Goal: Submit feedback/report problem

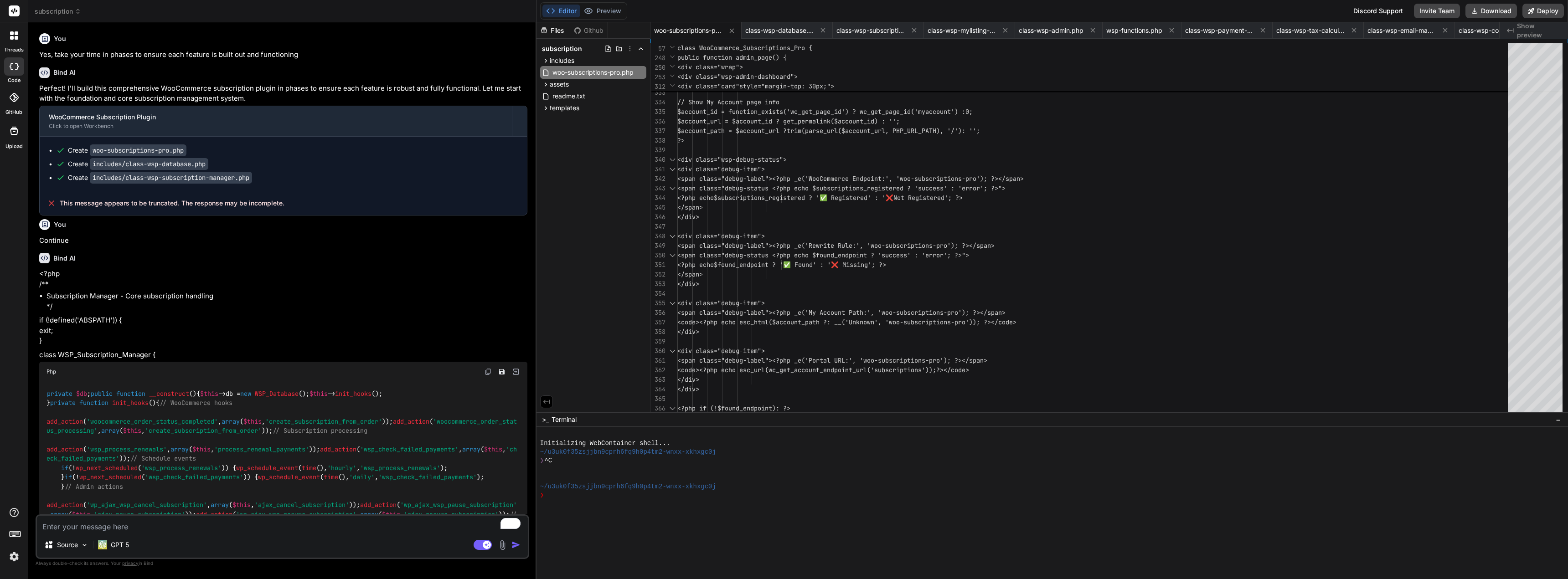
scroll to position [12328, 0]
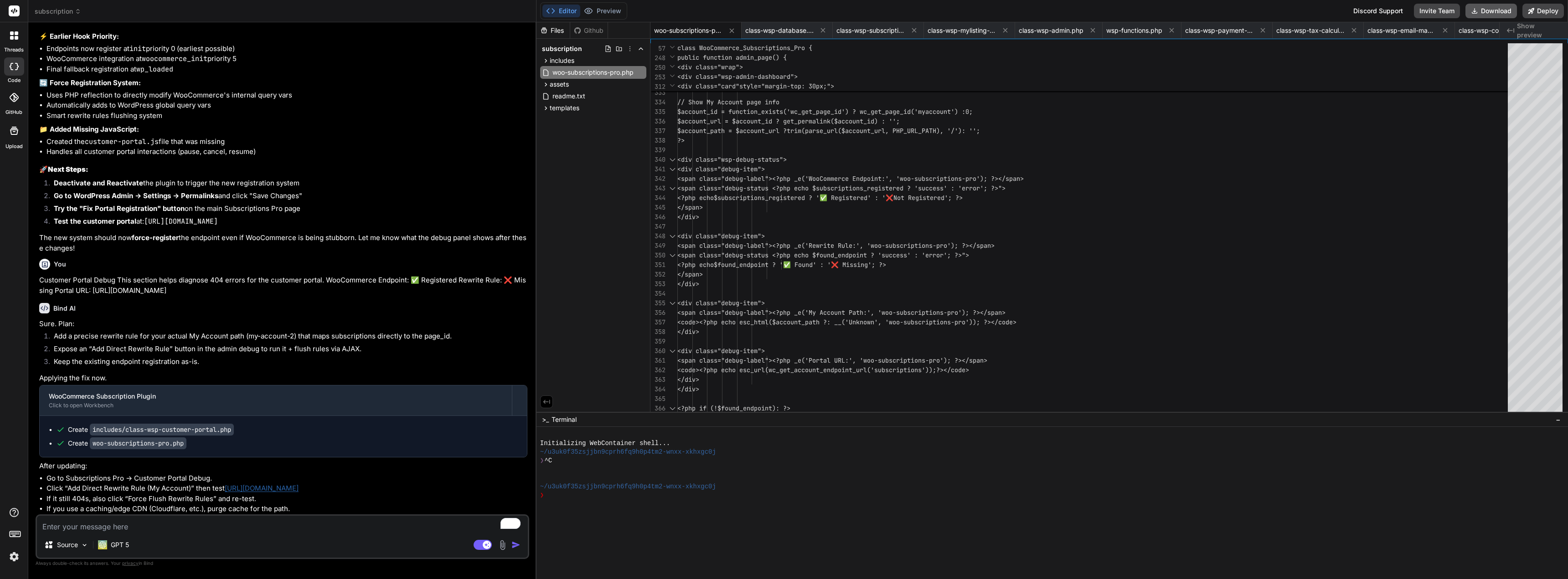
click at [1488, 9] on button "Download" at bounding box center [1491, 11] width 52 height 15
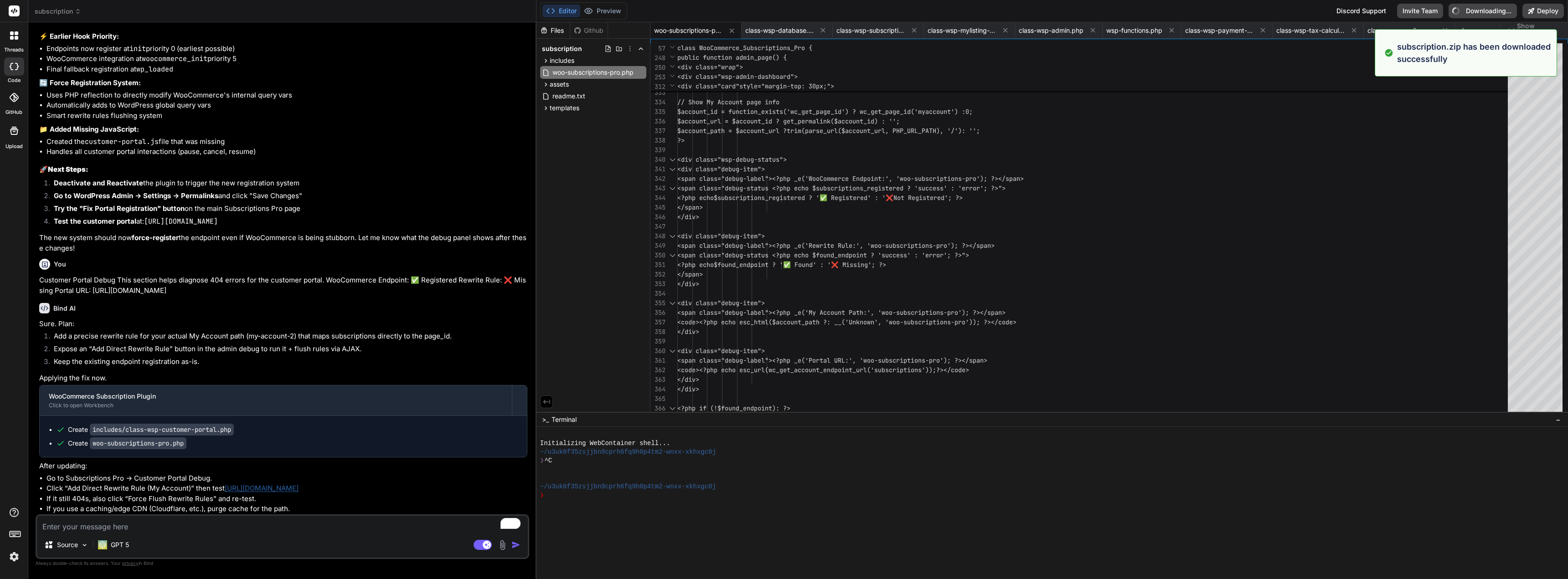
type textarea "x"
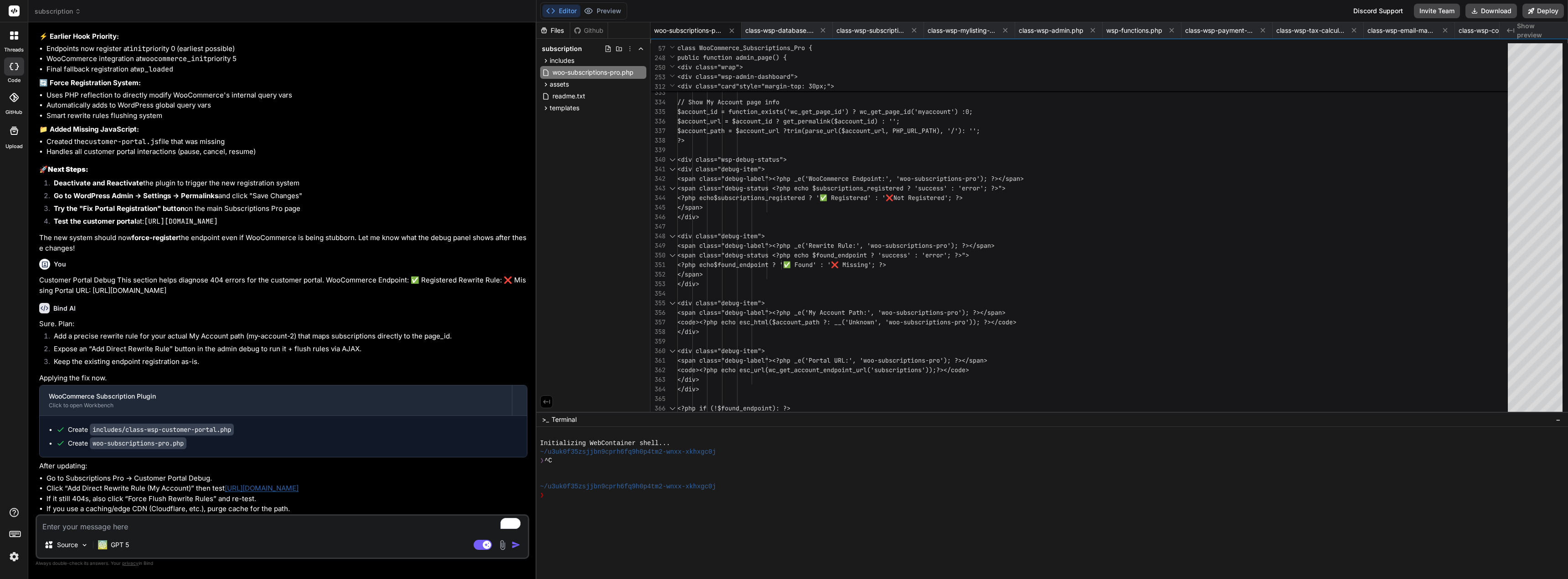
scroll to position [12482, 0]
click at [436, 485] on li "Click “Add Direct Rewrite Rule (My Account)” then test [URL][DOMAIN_NAME]" at bounding box center [287, 488] width 481 height 10
click at [218, 531] on textarea "To enrich screen reader interactions, please activate Accessibility in Grammarl…" at bounding box center [282, 524] width 491 height 16
type textarea "c"
type textarea "x"
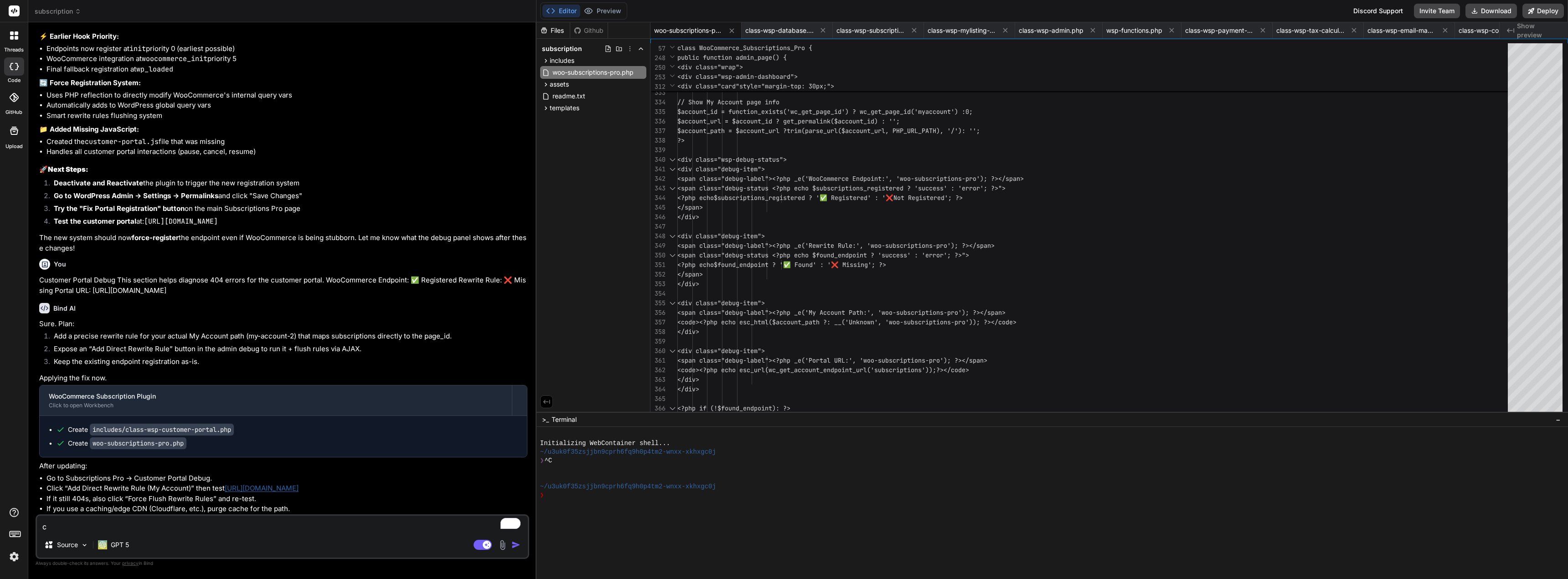
type textarea "ca"
type textarea "x"
type textarea "can"
type textarea "x"
type textarea "can"
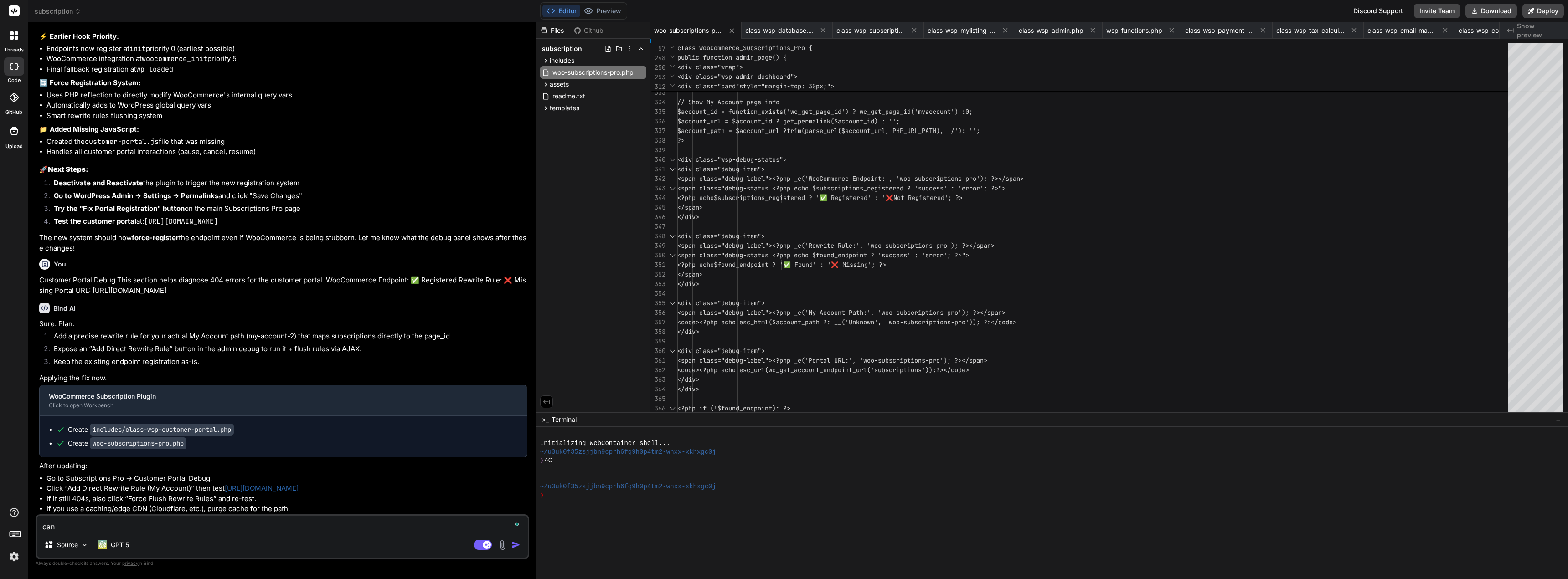
type textarea "x"
type textarea "can y"
type textarea "x"
type textarea "can yo"
type textarea "x"
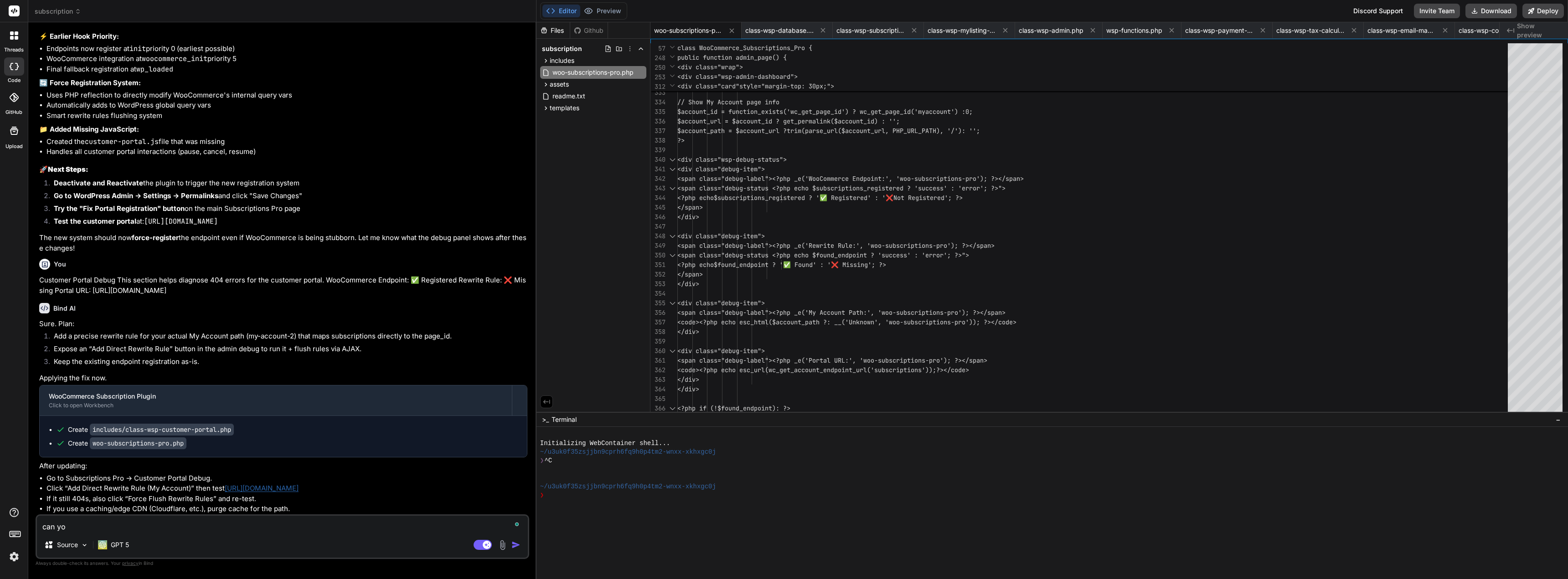
type textarea "can you"
type textarea "x"
type textarea "can you"
type textarea "x"
type textarea "can you"
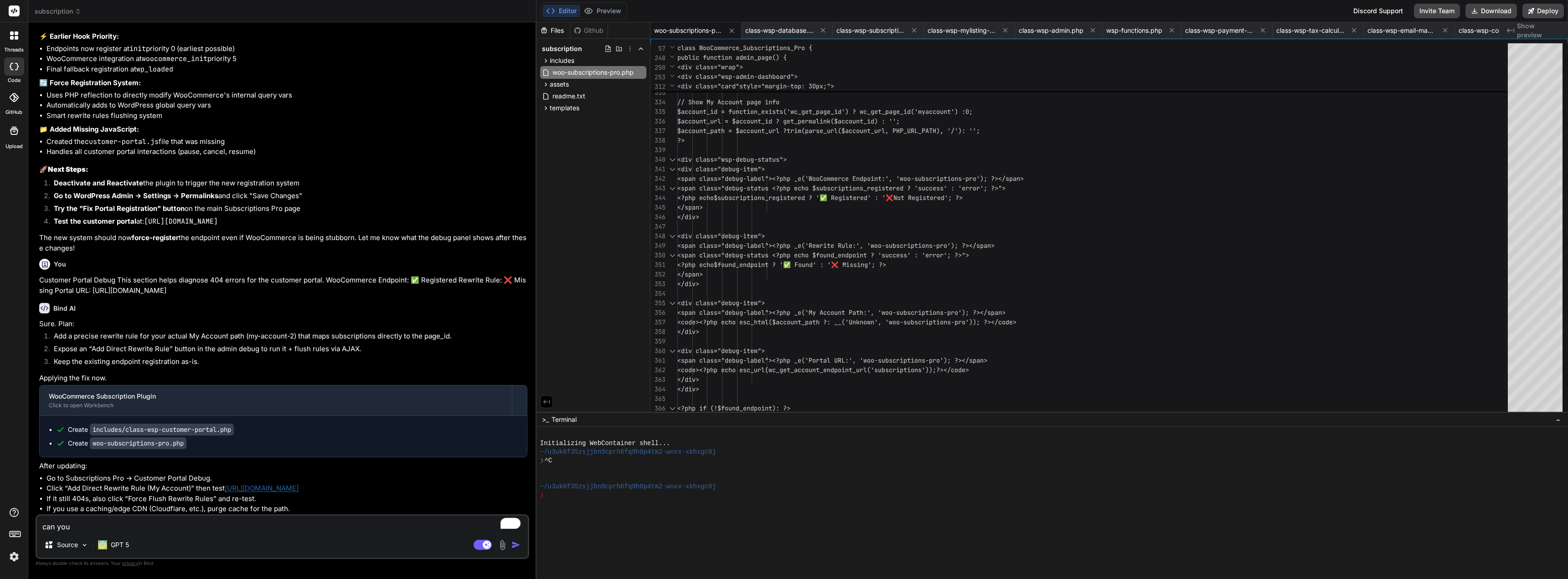
type textarea "x"
type textarea "can yo"
type textarea "x"
type textarea "can y"
type textarea "x"
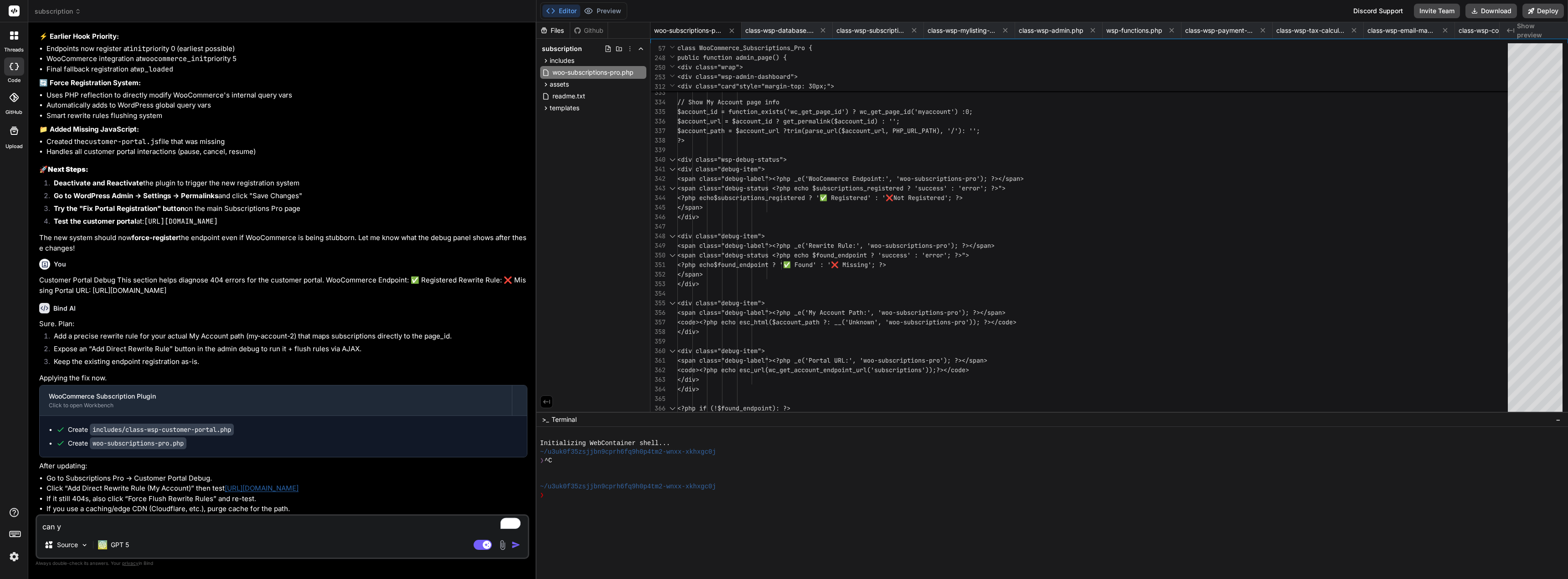
type textarea "can"
type textarea "x"
type textarea "can"
type textarea "x"
type textarea "ca"
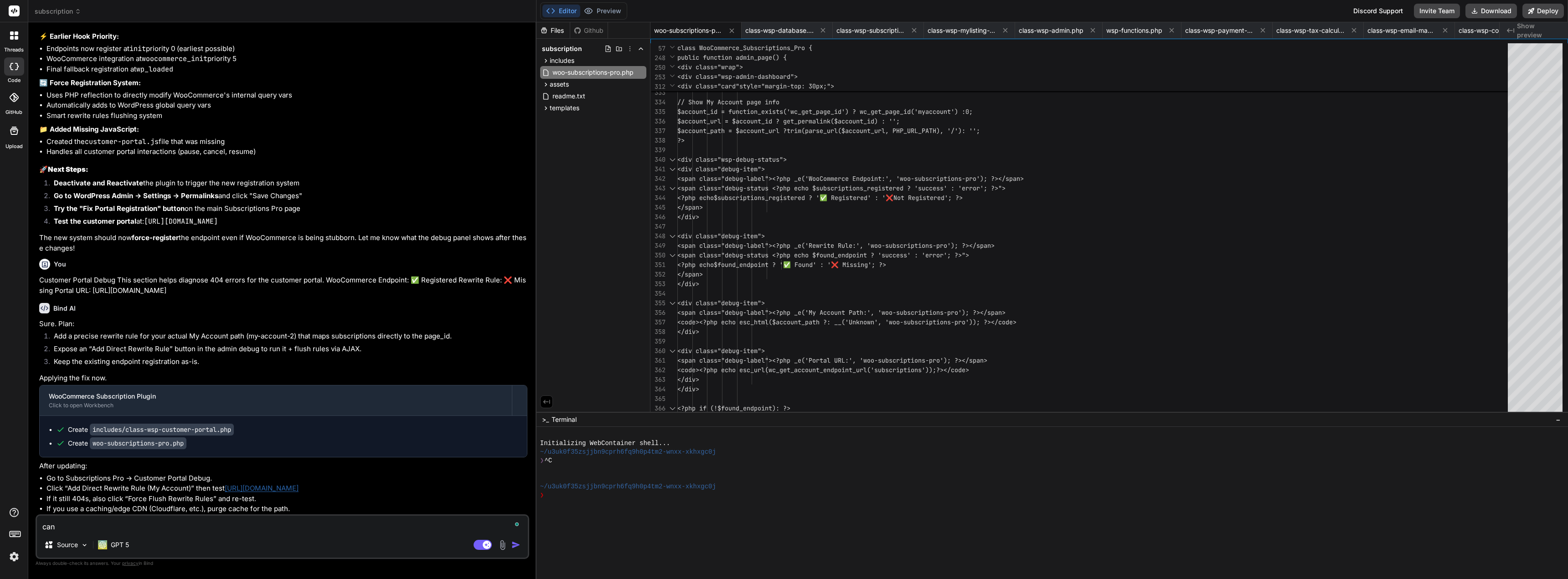
type textarea "x"
type textarea "c"
type textarea "x"
type textarea "s"
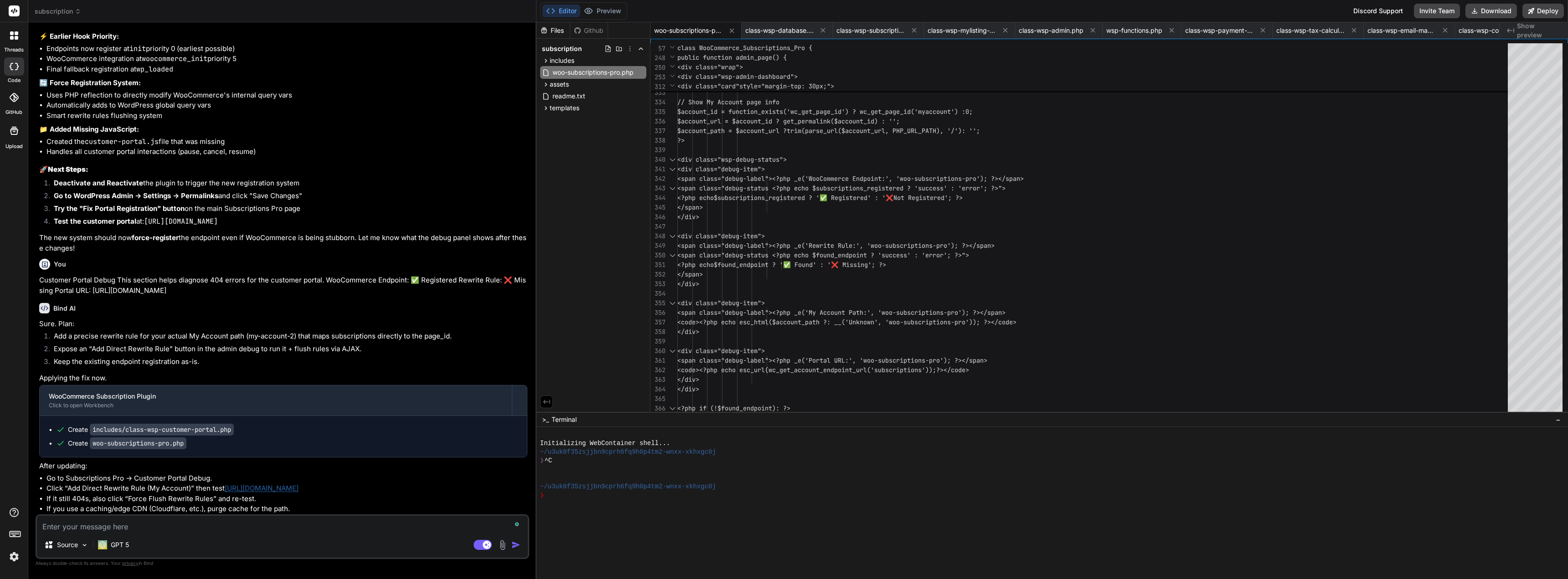
type textarea "x"
type textarea "st"
type textarea "x"
type textarea "sti"
type textarea "x"
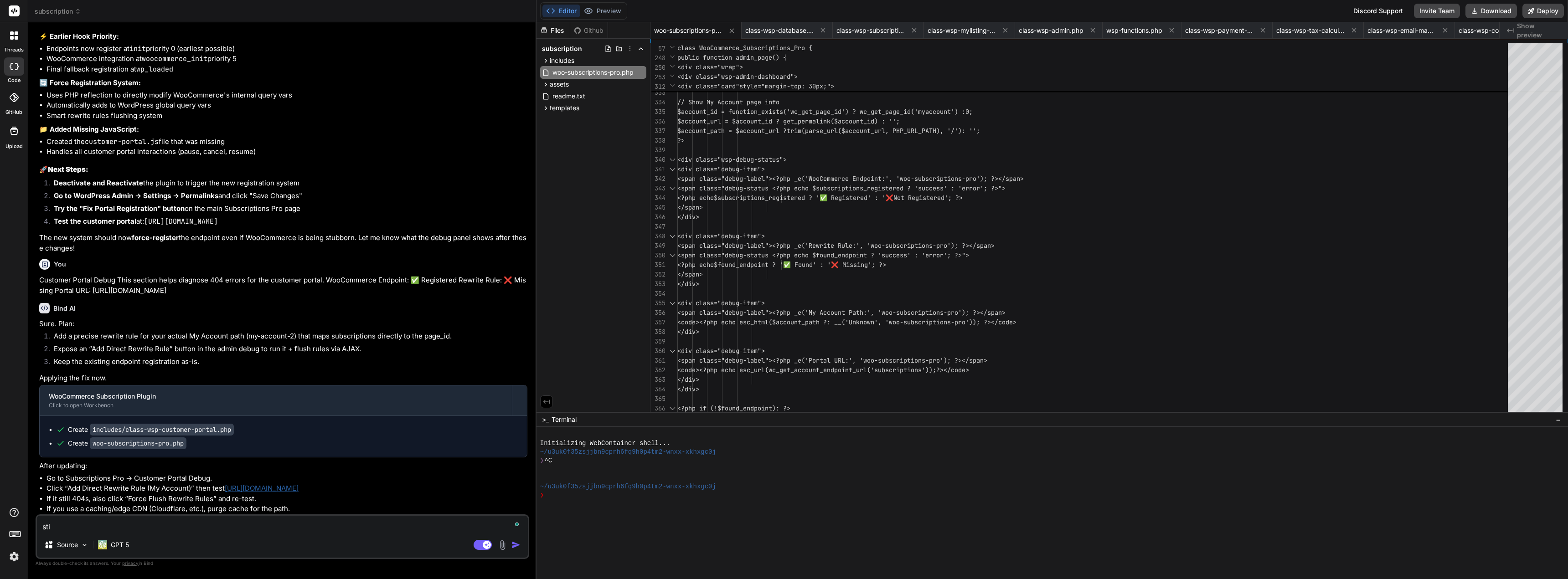
type textarea "stil"
type textarea "x"
type textarea "still"
type textarea "x"
type textarea "still"
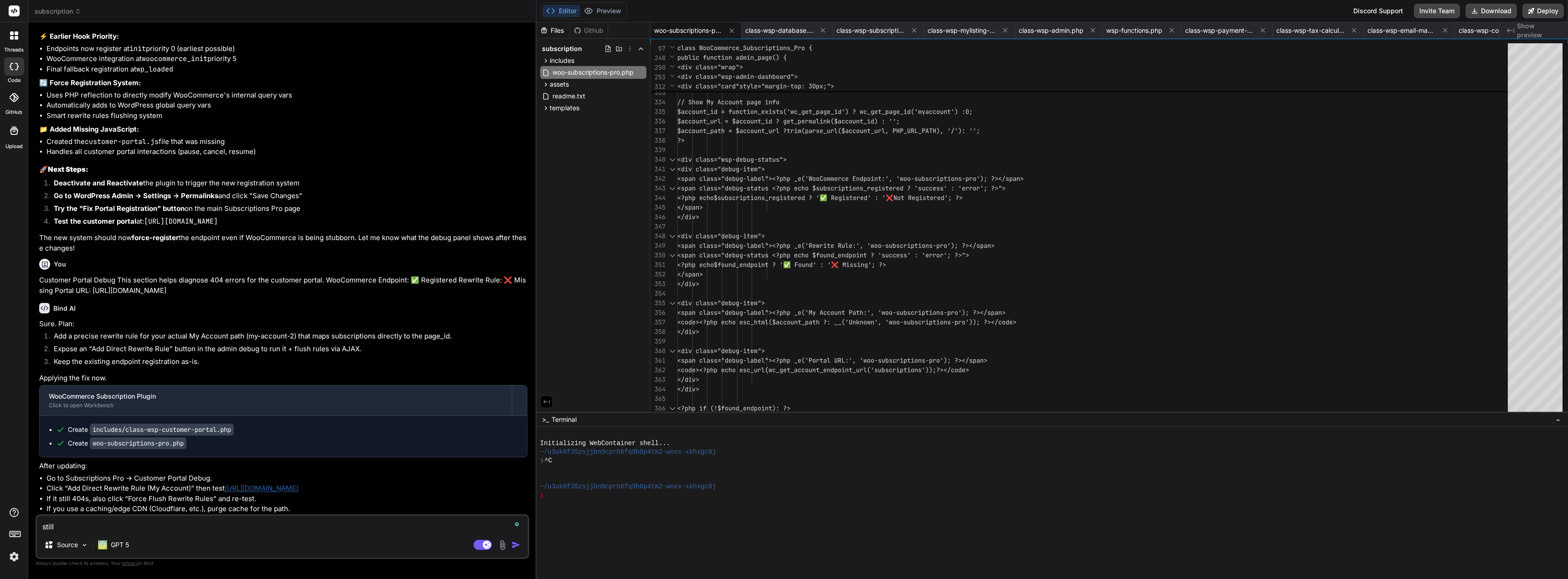
type textarea "x"
type textarea "still n"
type textarea "x"
type textarea "still no"
type textarea "x"
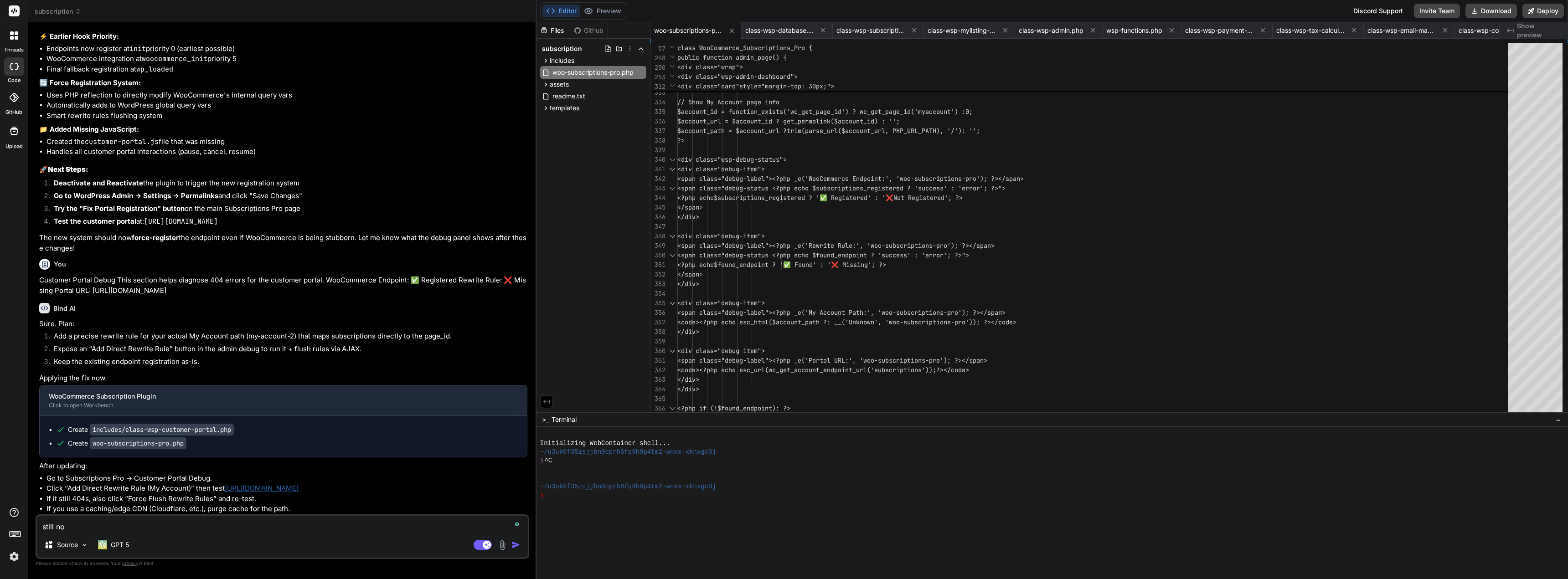
type textarea "still not"
type textarea "x"
type textarea "still not"
type textarea "x"
type textarea "still not w"
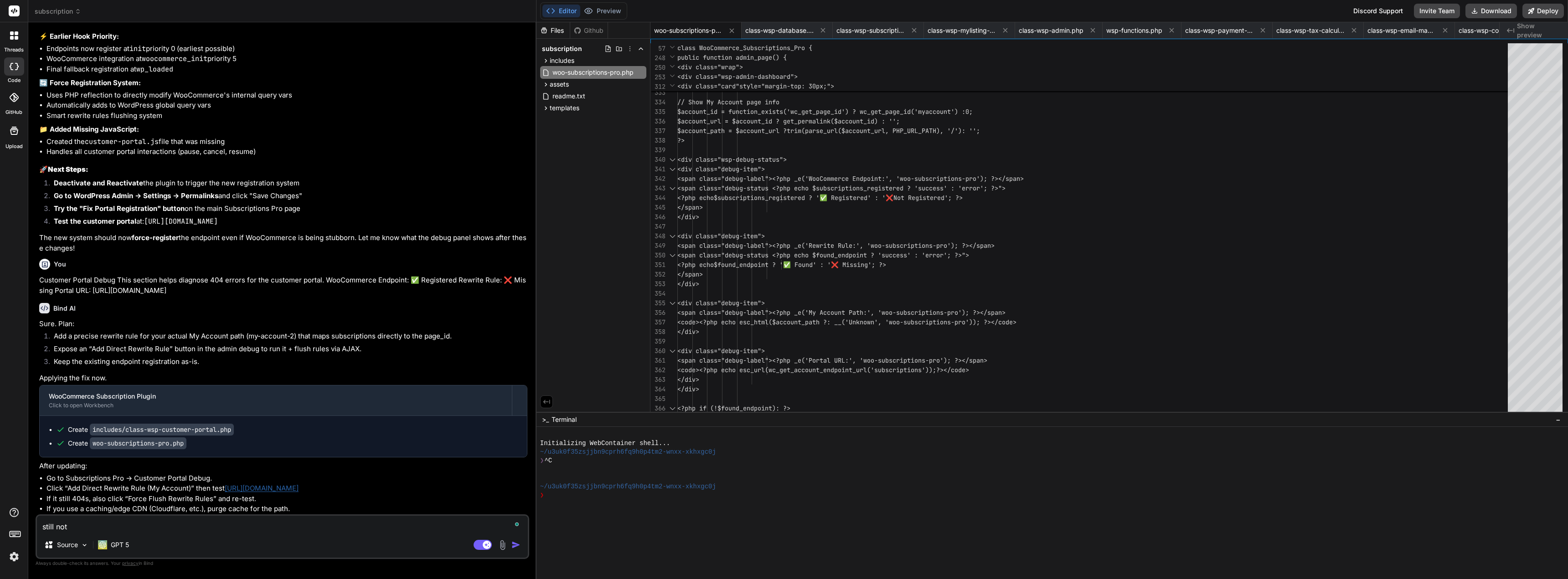
type textarea "x"
type textarea "still not wo"
type textarea "x"
type textarea "still not wor"
type textarea "x"
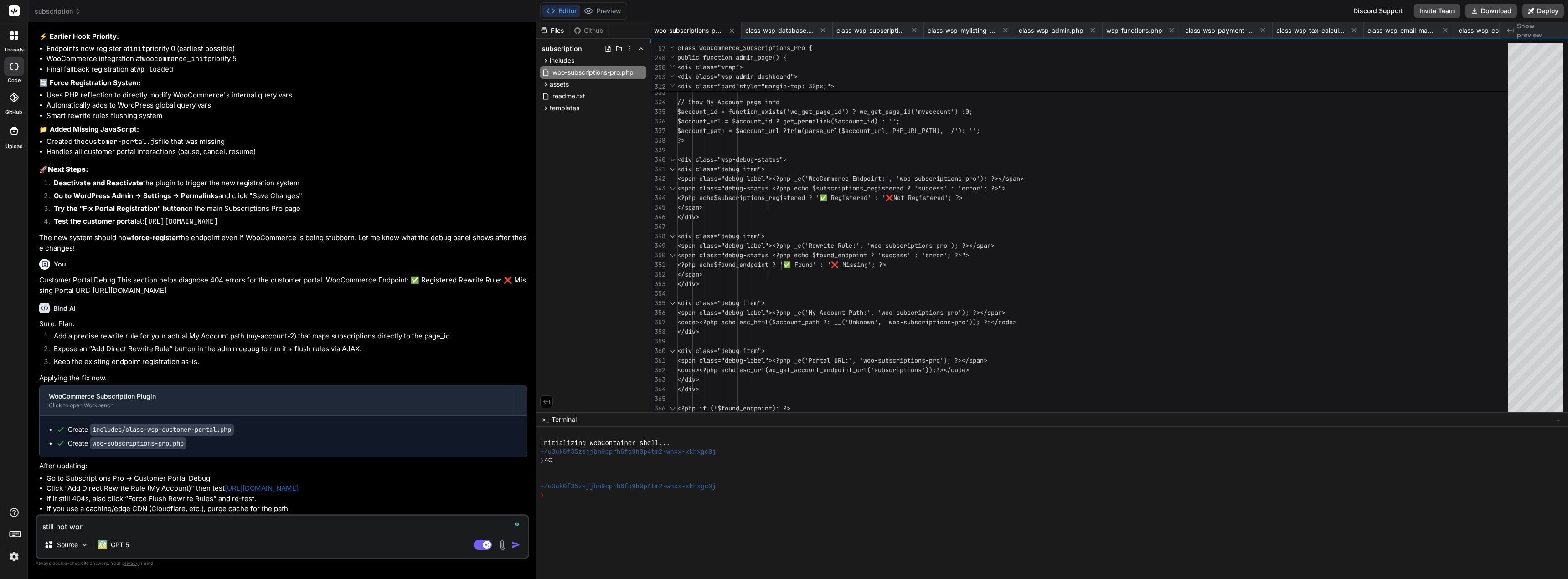
type textarea "still not work"
type textarea "x"
type textarea "still not worki"
type textarea "x"
type textarea "still not workin"
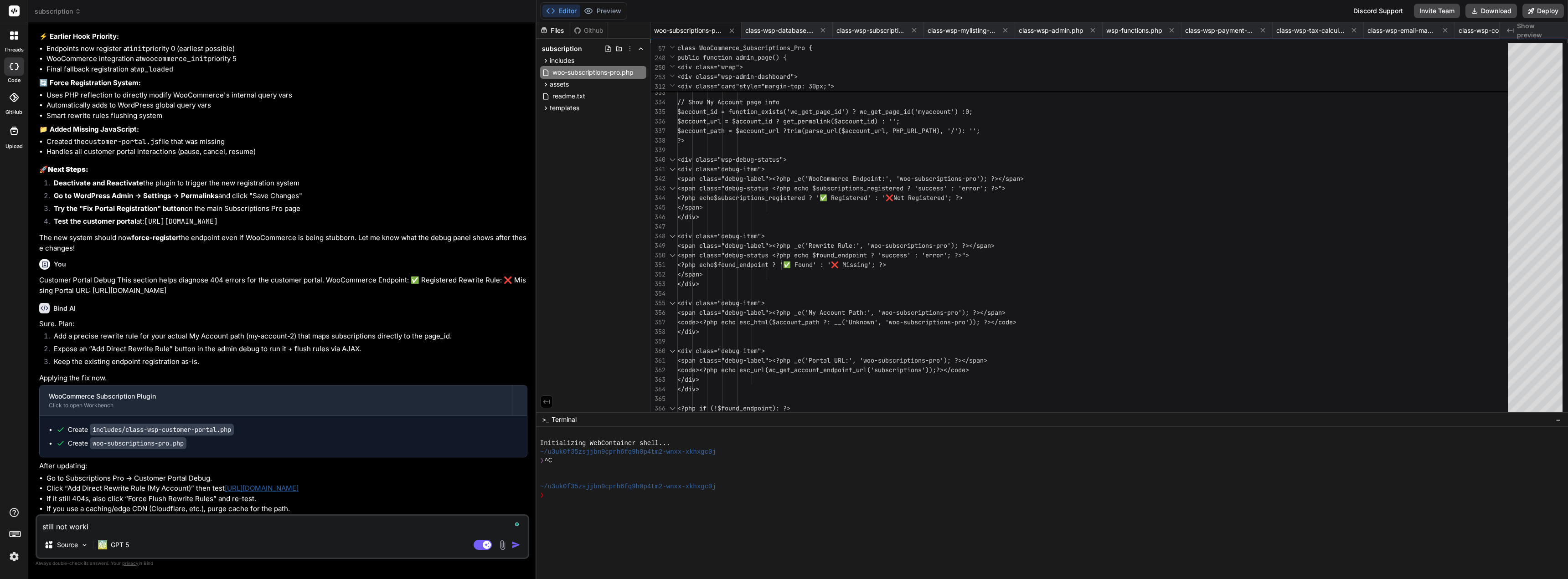
type textarea "x"
type textarea "still not working"
type textarea "x"
type textarea "still not working"
type textarea "x"
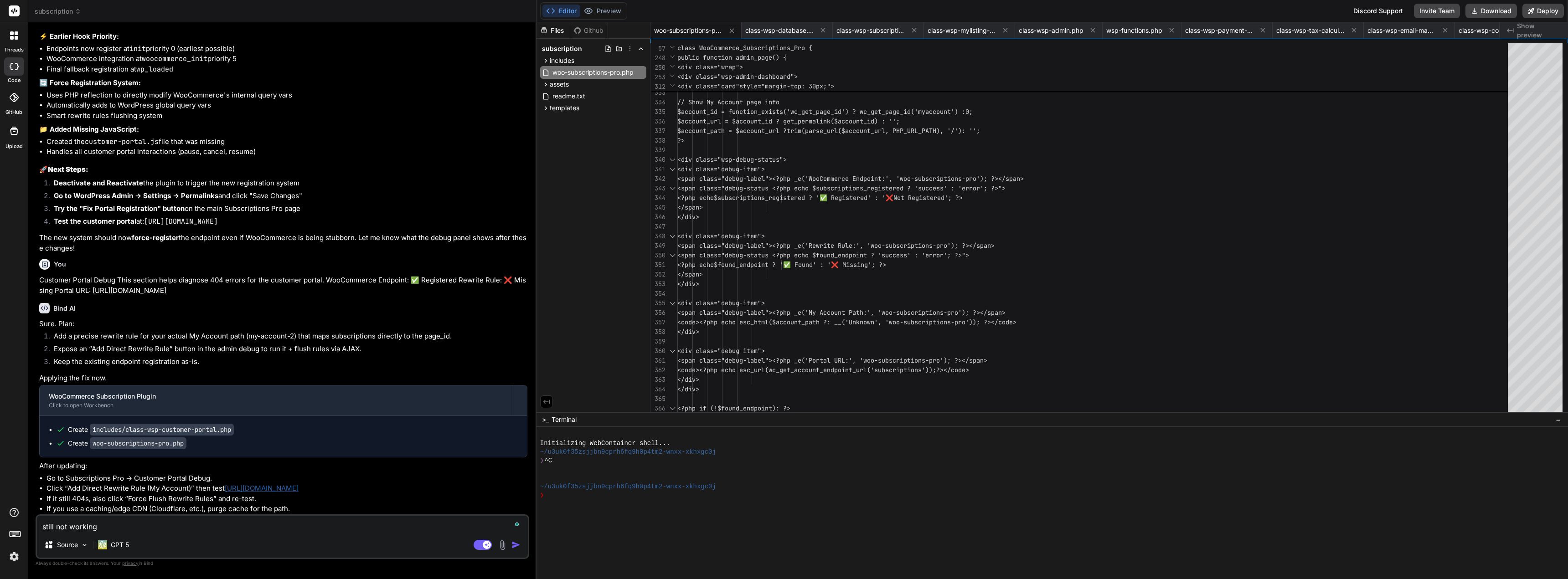
type textarea "still not working b"
type textarea "x"
type textarea "still not working bu"
type textarea "x"
type textarea "still not working but"
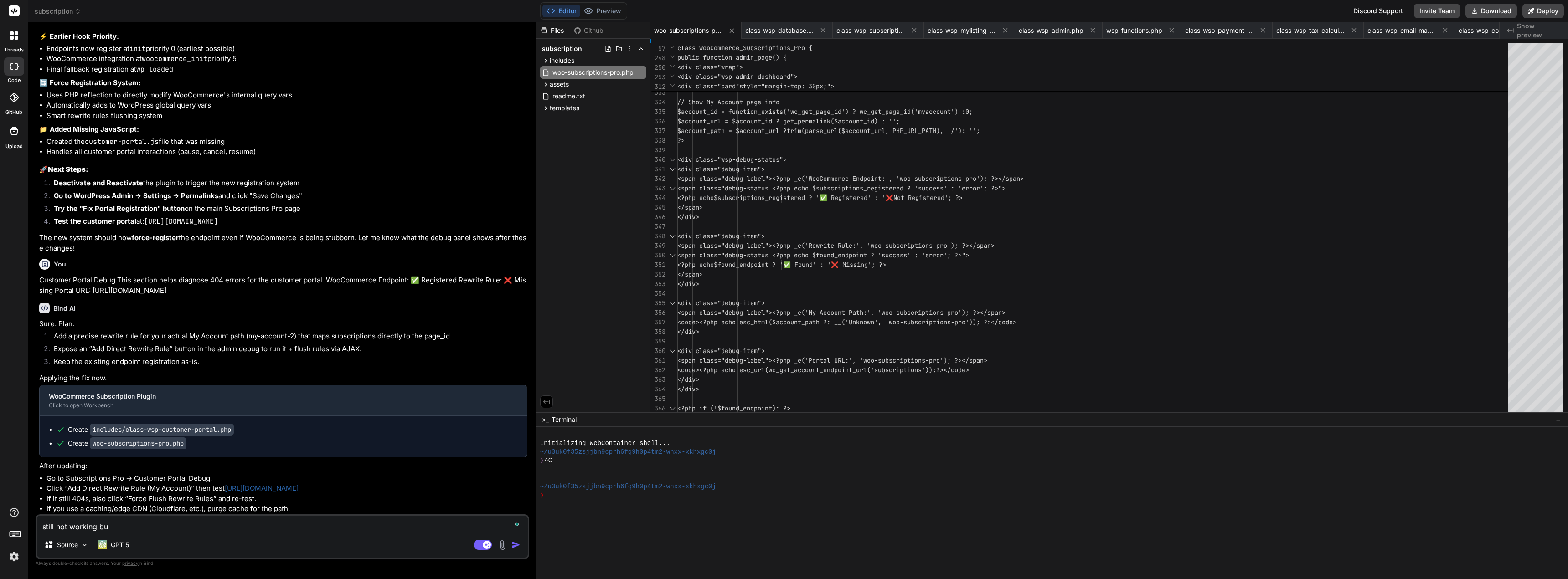
type textarea "x"
type textarea "still not working but"
type textarea "x"
type textarea "still not working but c"
type textarea "x"
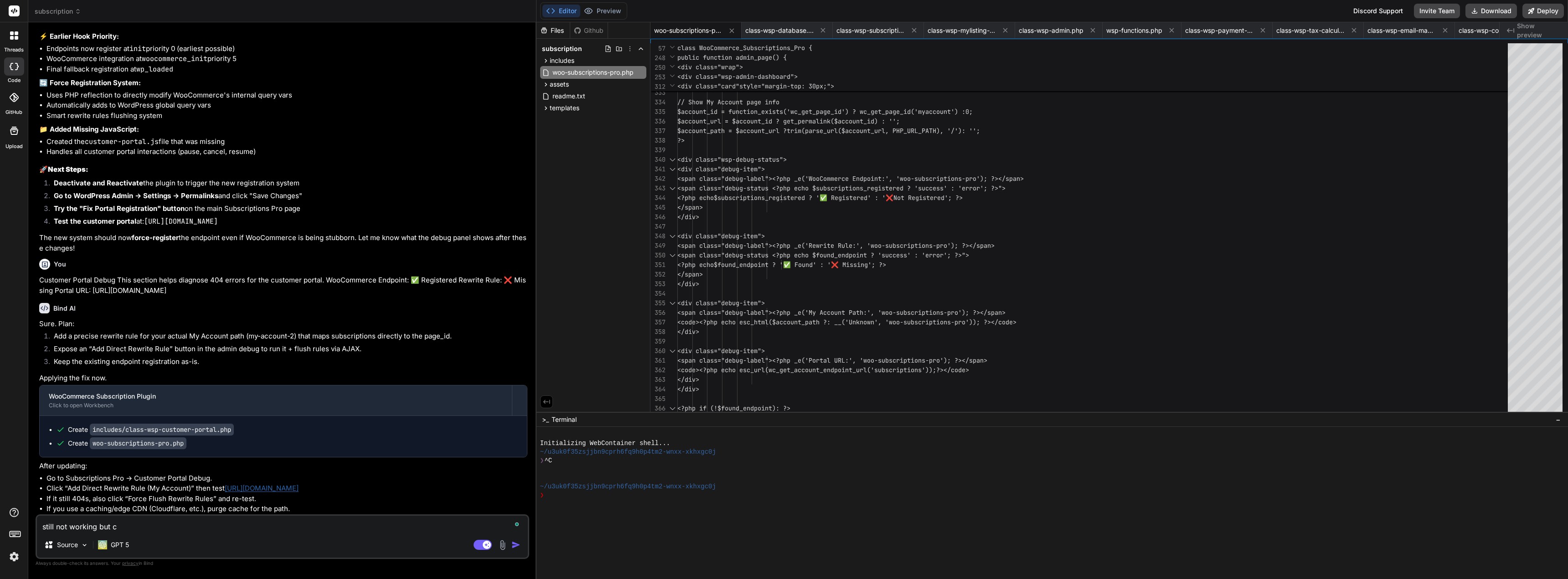
type textarea "still not working but ca"
type textarea "x"
type textarea "still not working but can"
type textarea "x"
type textarea "still not working but can"
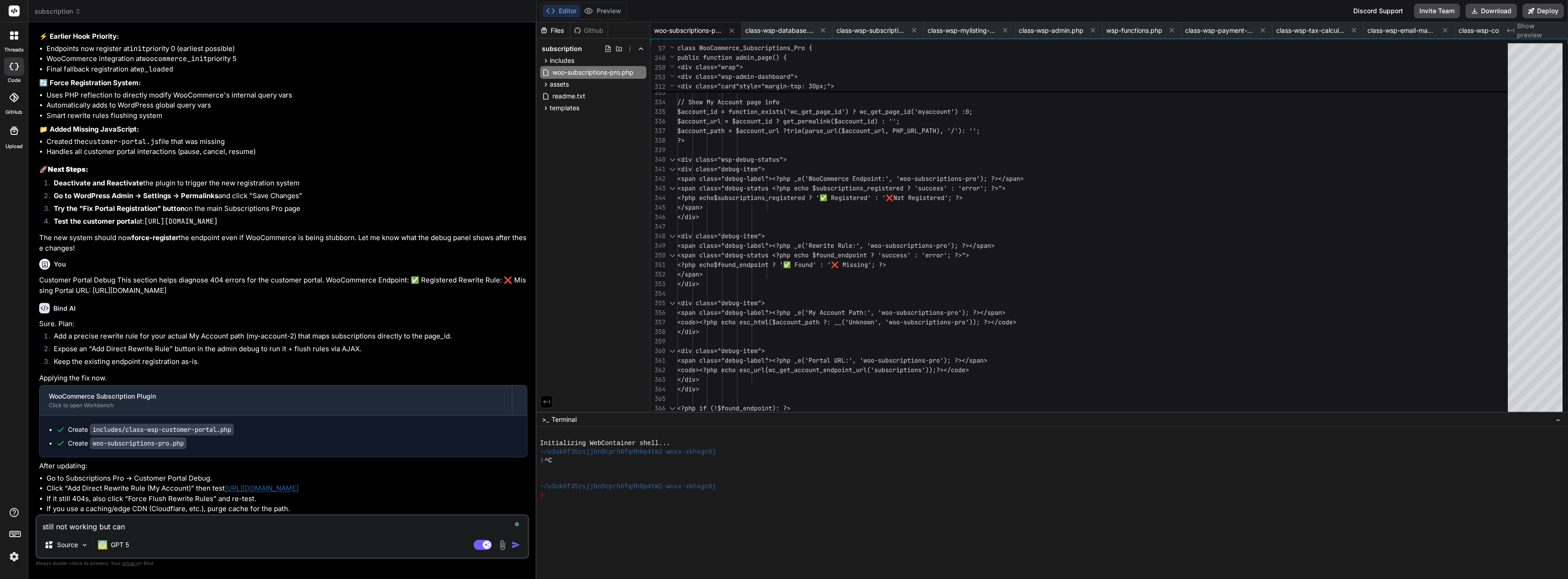
type textarea "x"
type textarea "still not working but can y"
type textarea "x"
type textarea "still not working but can yo"
type textarea "x"
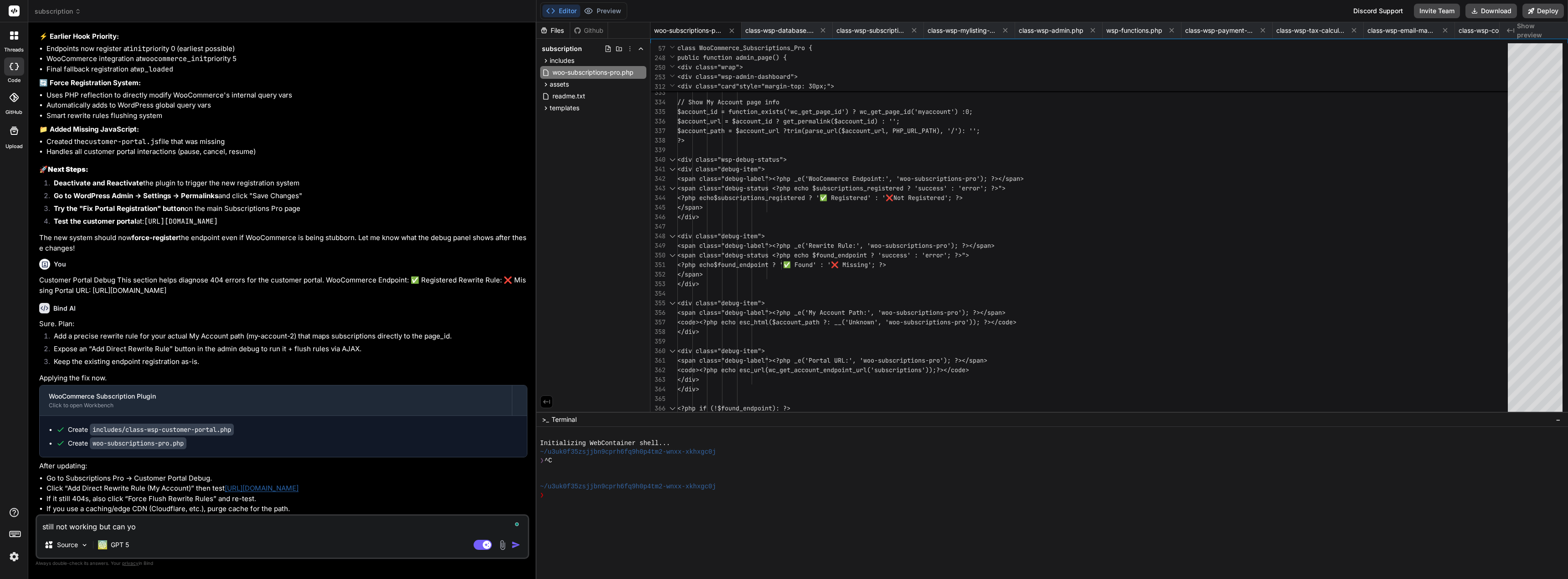
type textarea "still not working but can you"
type textarea "x"
type textarea "still not working but can you"
type textarea "x"
type textarea "still not working but can you i"
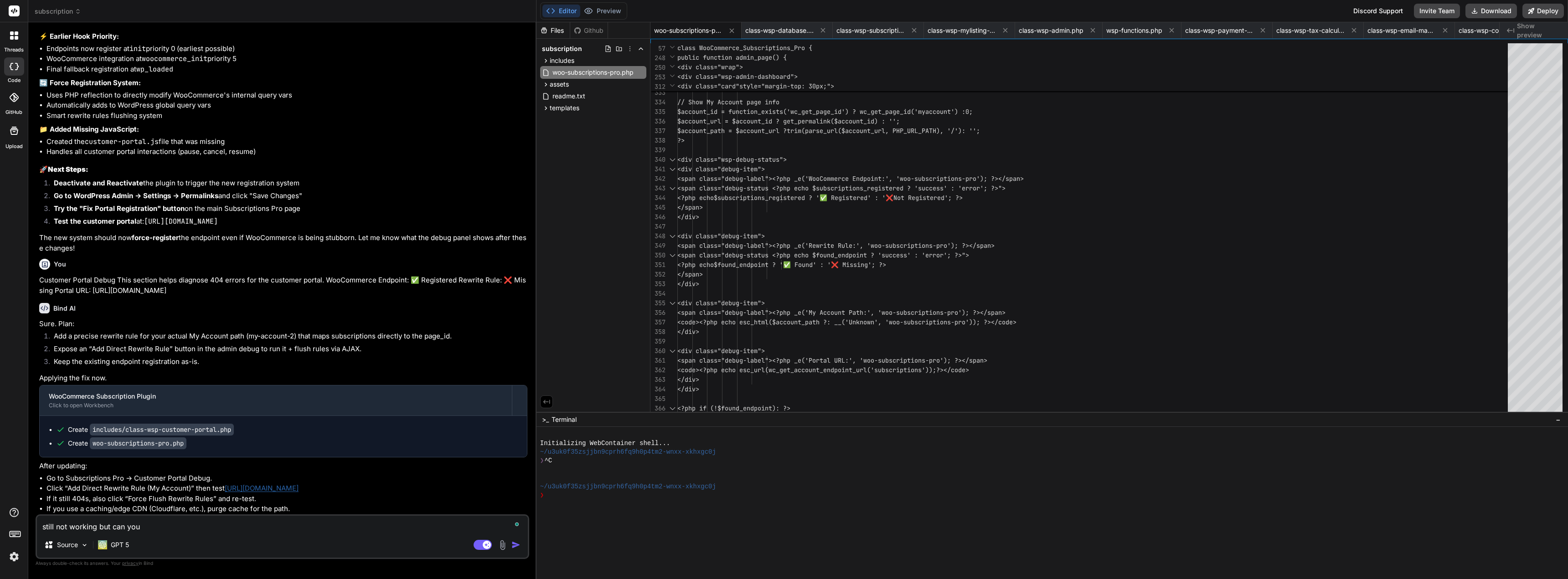
type textarea "x"
type textarea "still not working but can you in"
type textarea "x"
type textarea "still not working but can you inc"
type textarea "x"
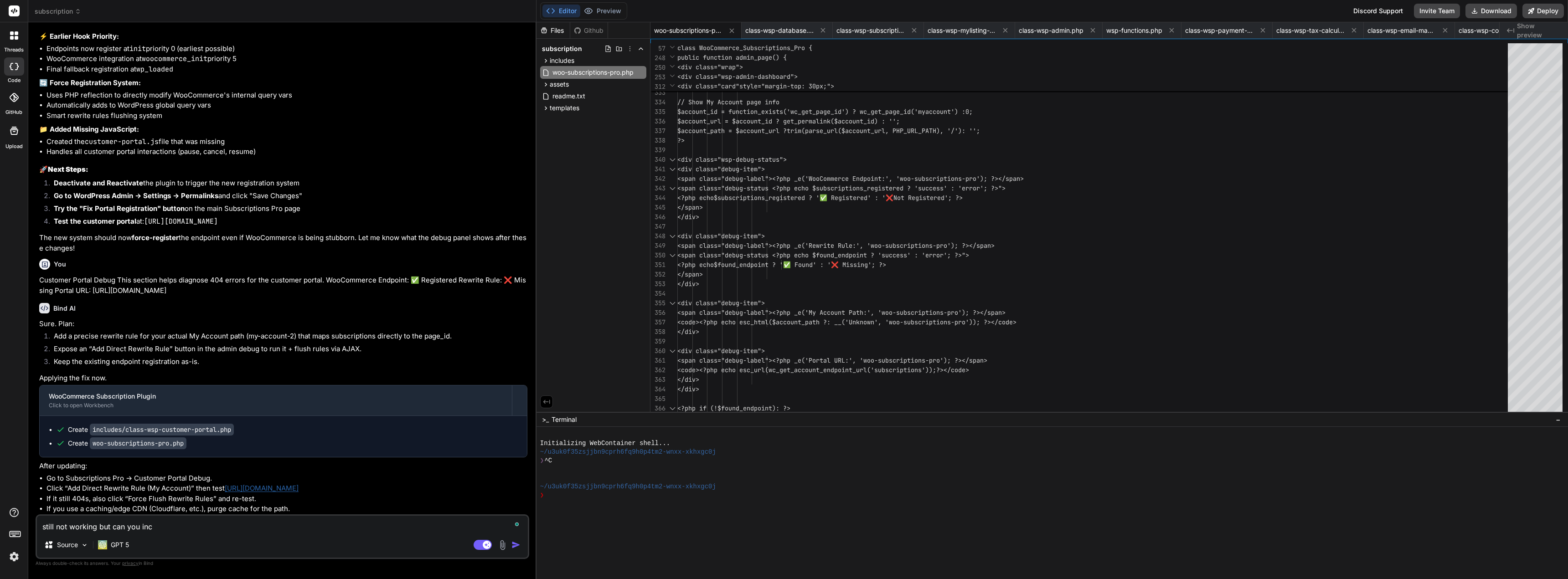
type textarea "still not working but can you inco"
type textarea "x"
type textarea "still not working but can you incop"
type textarea "x"
type textarea "still not working but can you incopr"
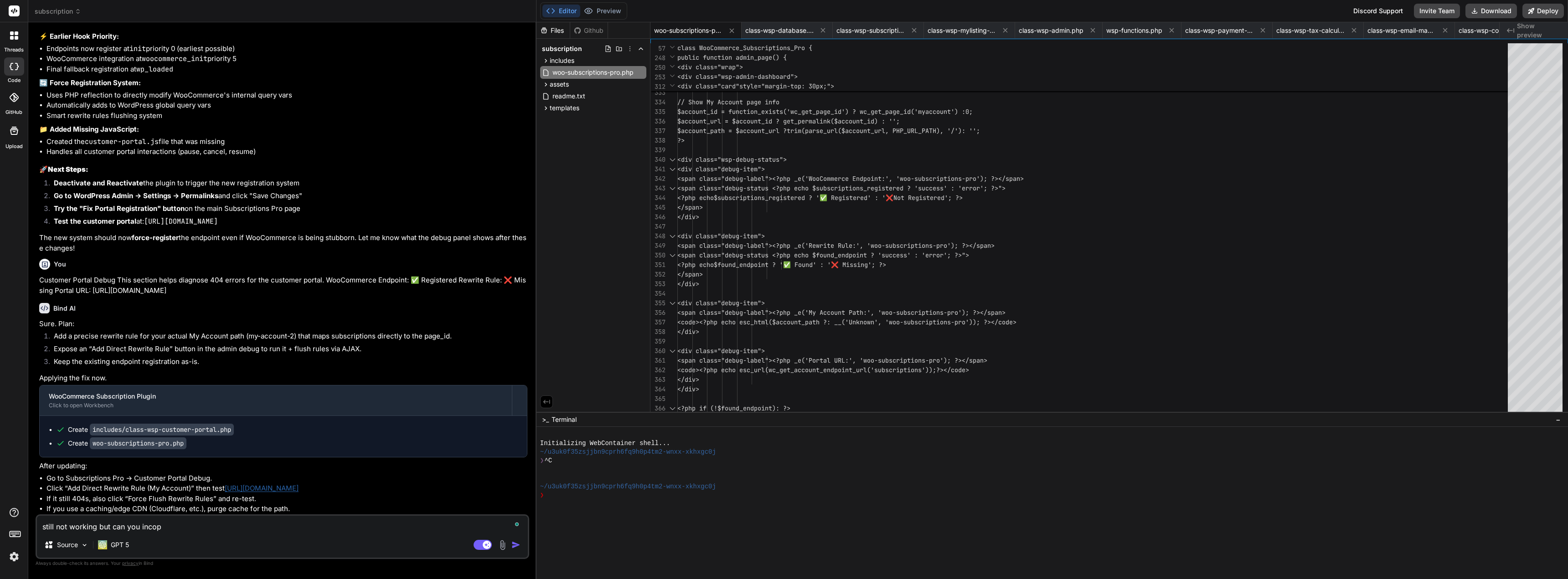
type textarea "x"
type textarea "still not working but can you incopro"
type textarea "x"
type textarea "still not working but can you incoproa"
type textarea "x"
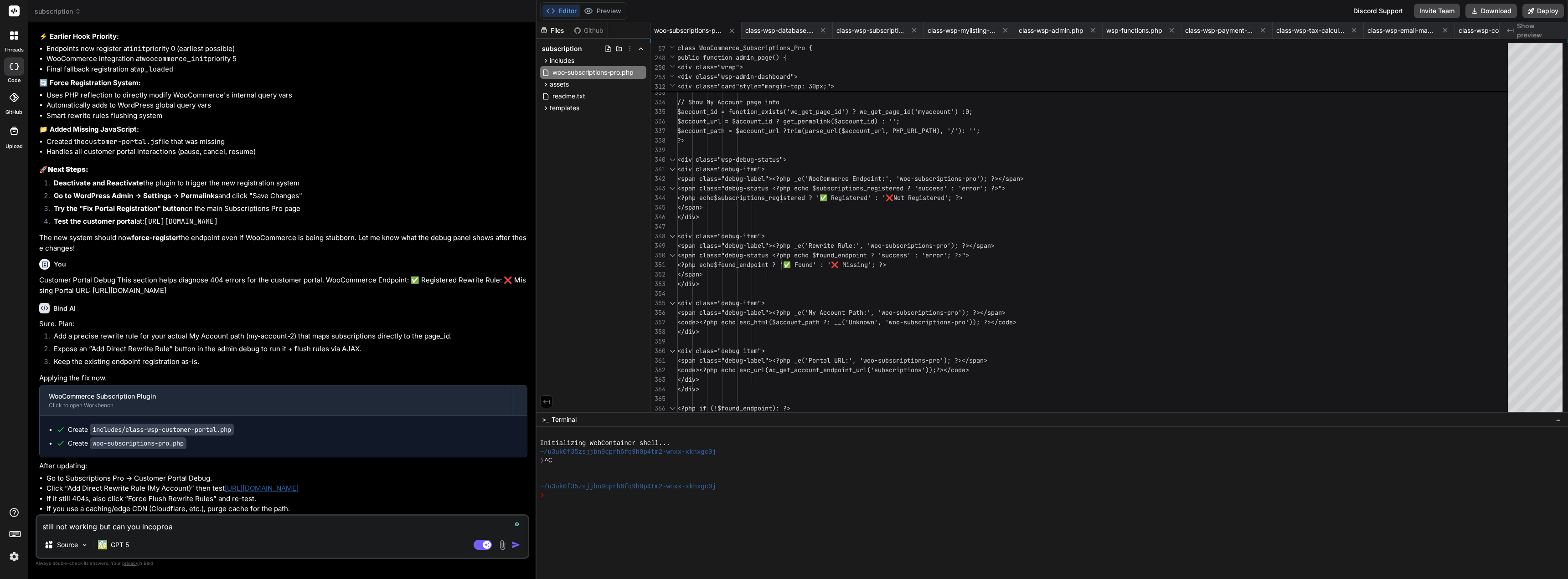
type textarea "still not working but can you incoproat"
type textarea "x"
type textarea "still not working but can you incoproate"
type textarea "x"
type textarea "still not working but can you incoproate"
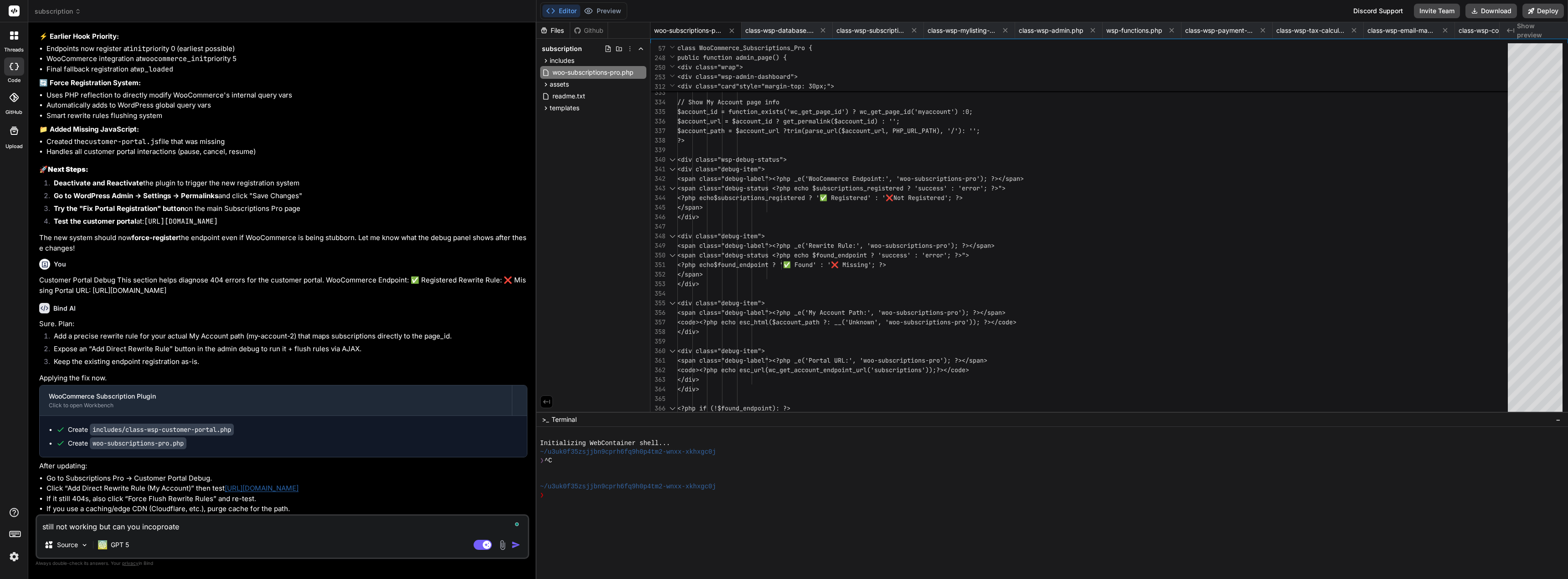
type textarea "x"
type textarea "still not working but can you incoproate t"
type textarea "x"
type textarea "still not working but can you incoproate th"
type textarea "x"
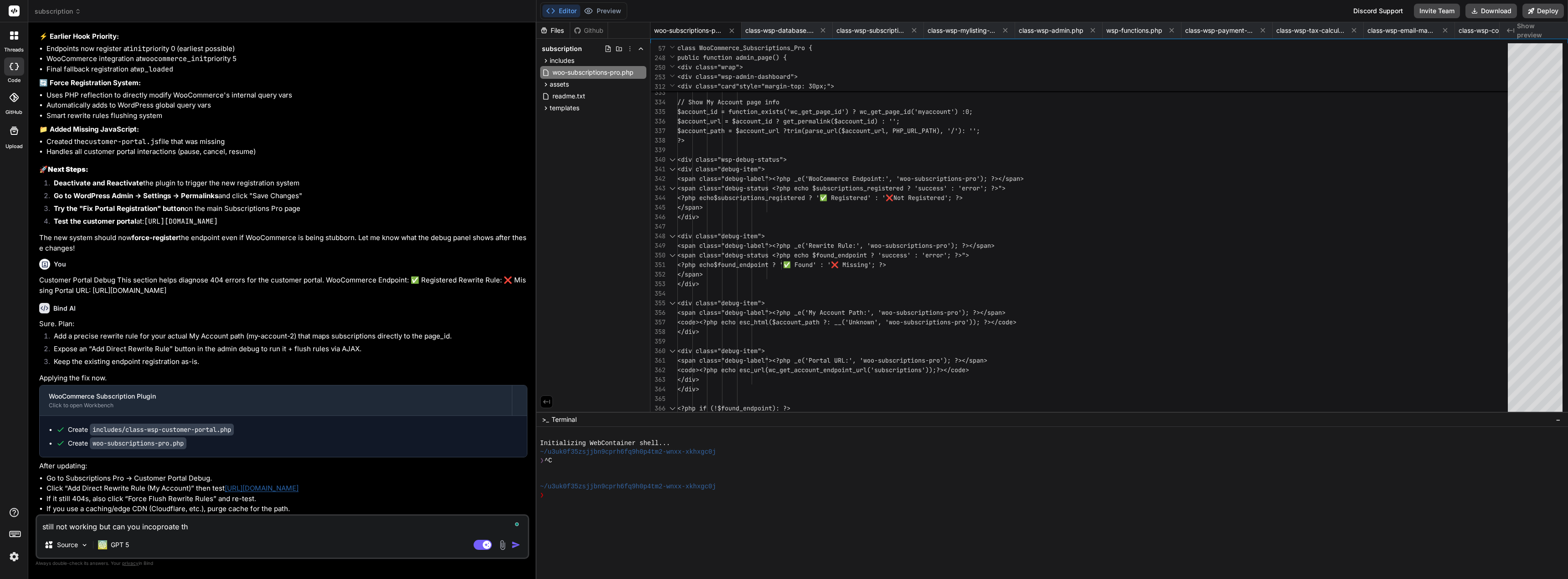
type textarea "still not working but can you incoproate the"
type textarea "x"
type textarea "still not working but can you incoproate the"
type textarea "x"
type textarea "still not working but can you incoproate the s"
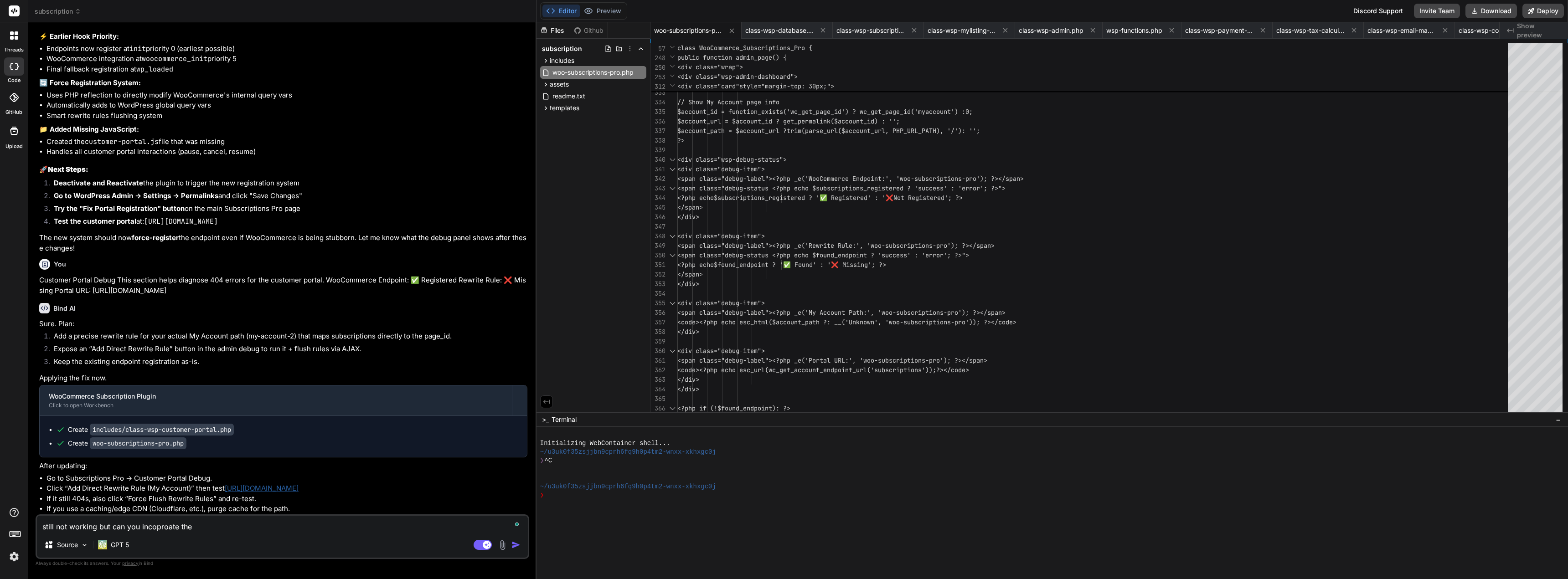
type textarea "x"
type textarea "still not working but can you incoproate the su"
type textarea "x"
type textarea "still not working but can you incoproate the sub"
type textarea "x"
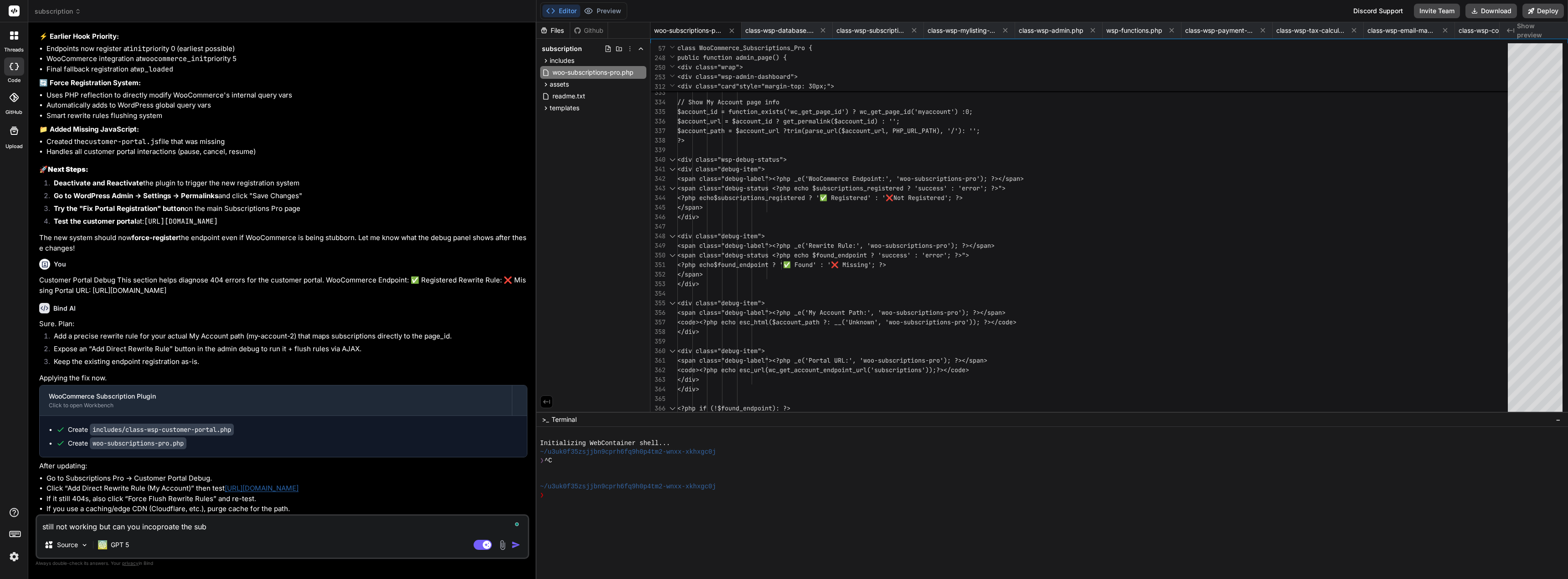
type textarea "still not working but can you incoproate the su"
type textarea "x"
type textarea "still not working but can you incoproate the s"
type textarea "x"
type textarea "still not working but can you incoproate the"
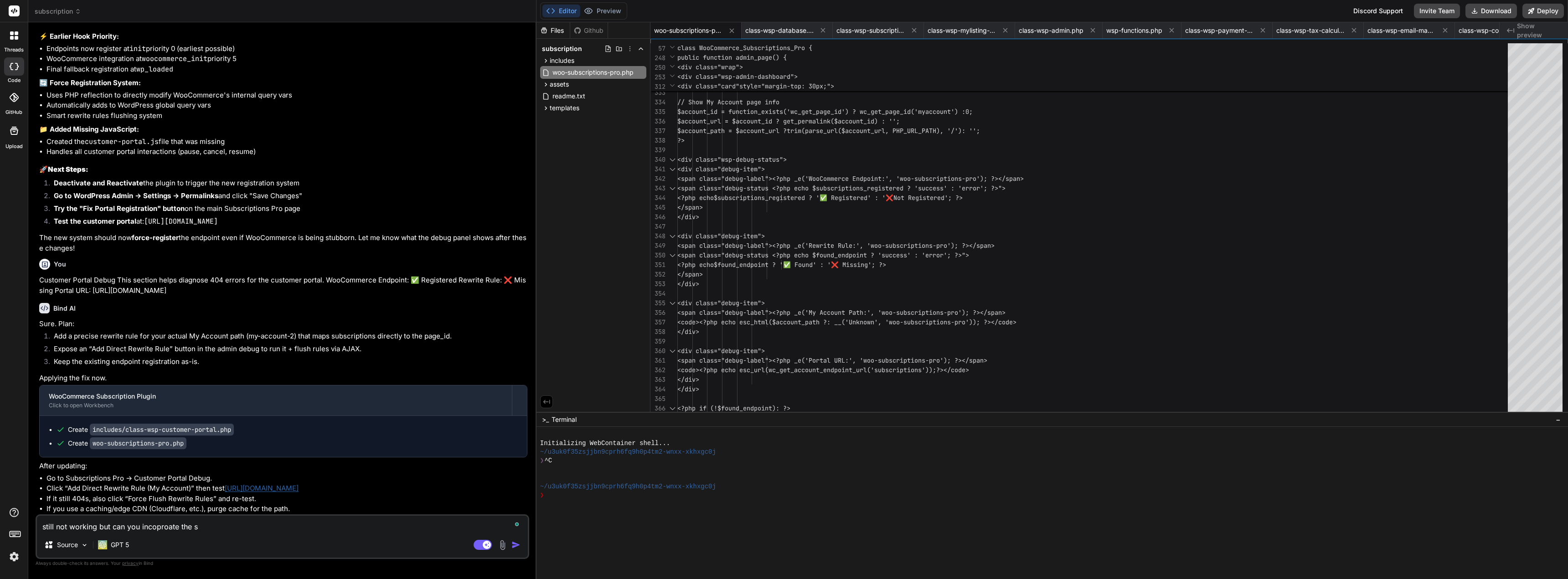
type textarea "x"
type textarea "still not working but can you incoproate the"
type textarea "x"
type textarea "still not working but can you incoproate the"
type textarea "x"
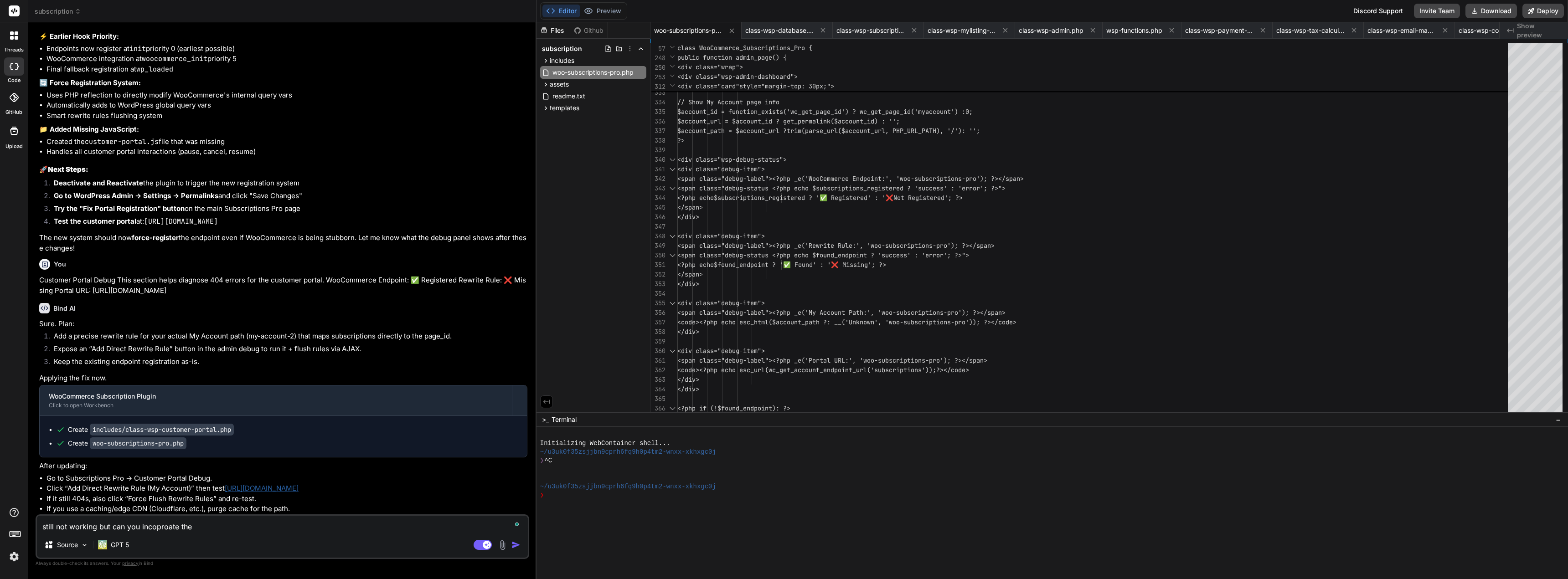
type textarea "still not working but can you incoproate the c"
type textarea "x"
type textarea "still not working but can you incoproate the cl"
type textarea "x"
type textarea "still not working but can you incoproate the cli"
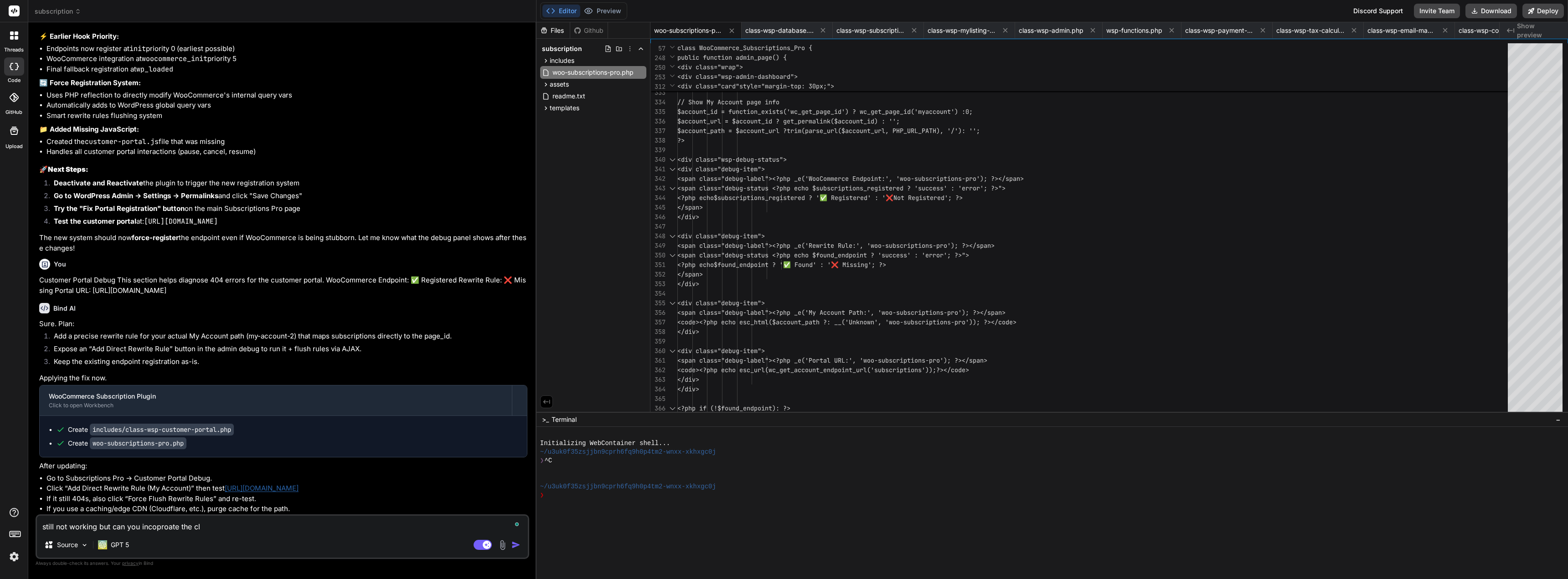
type textarea "x"
type textarea "still not working but can you incoproate the clin"
type textarea "x"
type textarea "still not working but can you incoproate the cli"
type textarea "x"
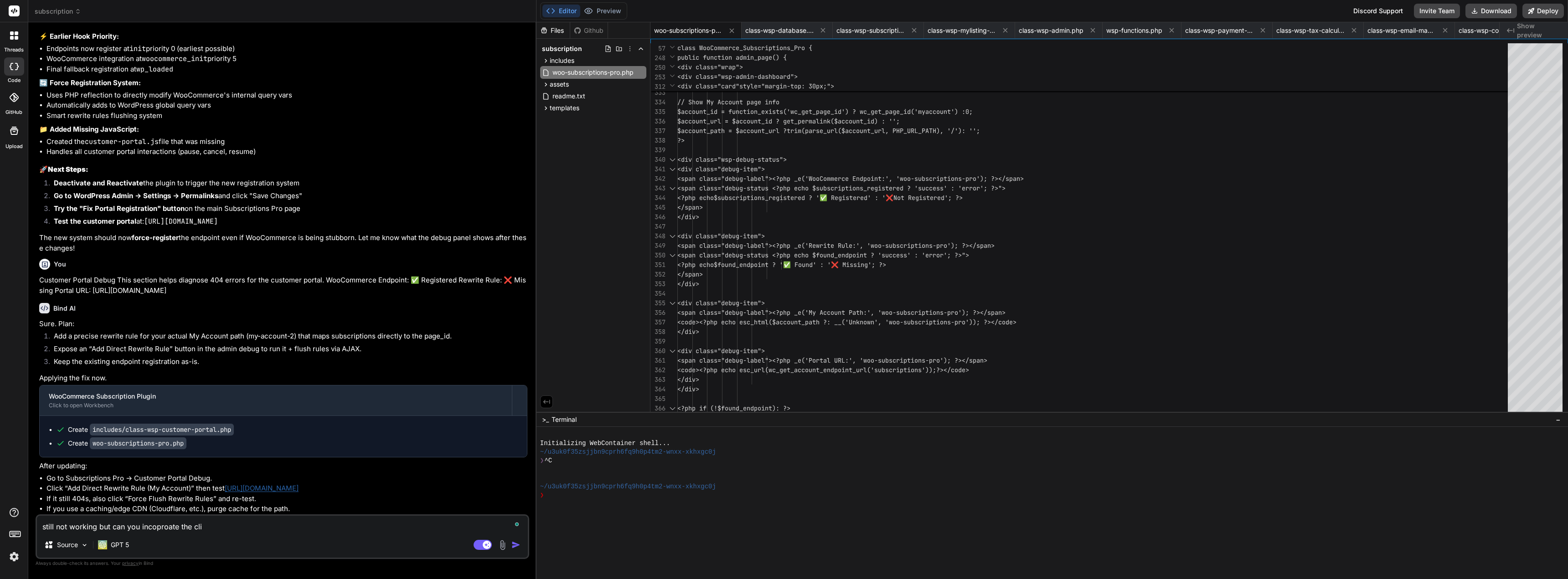
type textarea "still not working but can you incoproate the clie"
type textarea "x"
type textarea "still not working but can you incoproate the clien"
type textarea "x"
type textarea "still not working but can you incoproate the client"
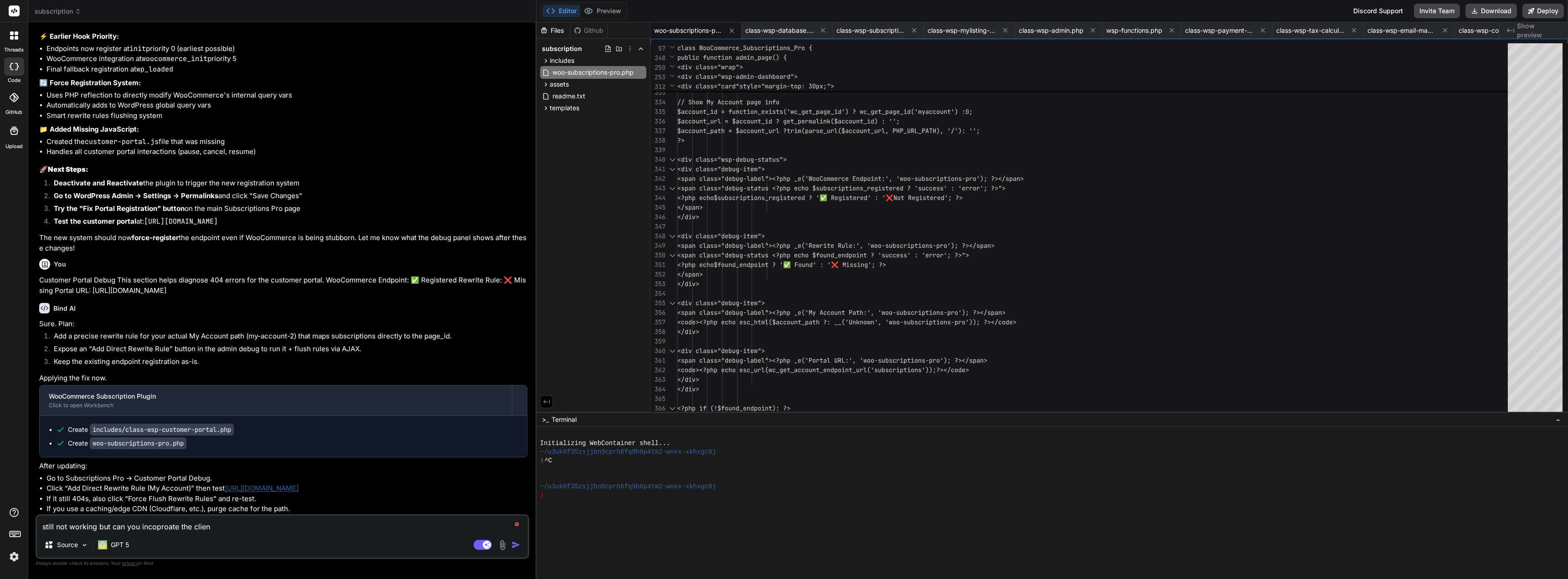
type textarea "x"
type textarea "still not working but can you incoproate the client"
type textarea "x"
type textarea "still not working but can you incoproate the client s"
type textarea "x"
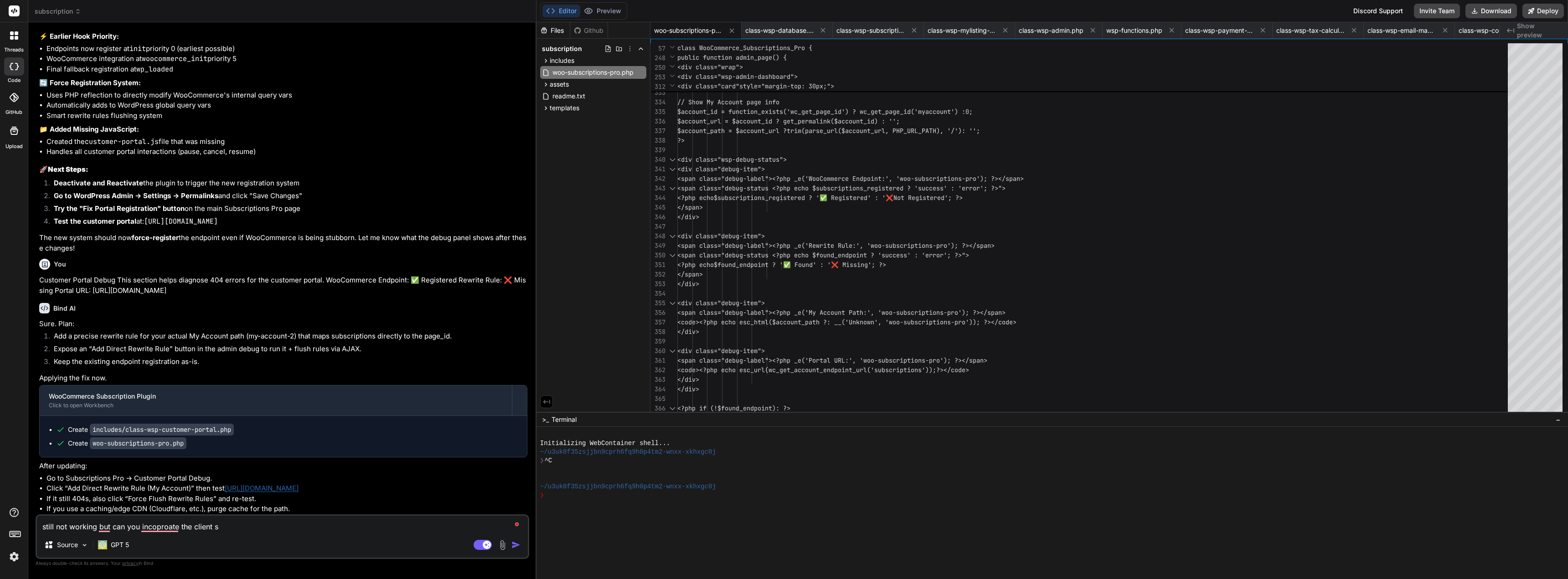
type textarea "still not working but can you incoproate the client su"
type textarea "x"
type textarea "still not working but can you incoproate the client sub"
type textarea "x"
type textarea "still not working but can you incoproate the client subs"
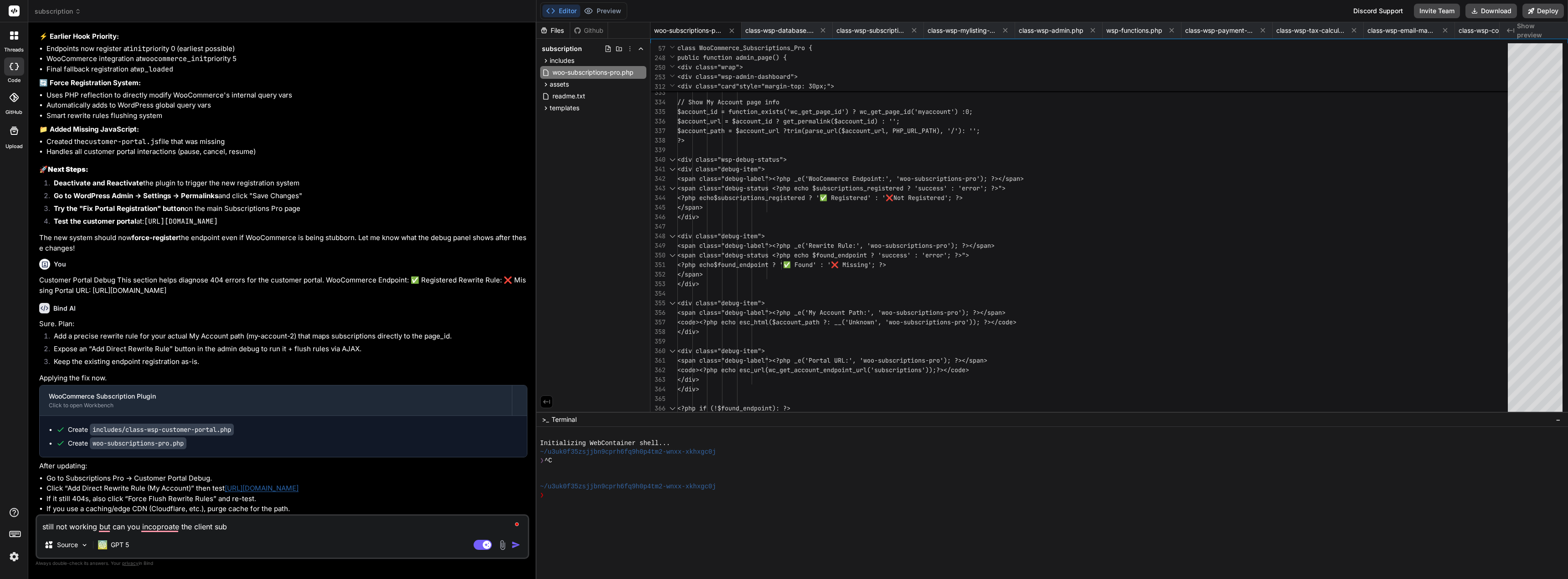
type textarea "x"
type textarea "still not working but can you incoproate the client subsc"
type textarea "x"
type textarea "still not working but can you incoproate the client subscr"
type textarea "x"
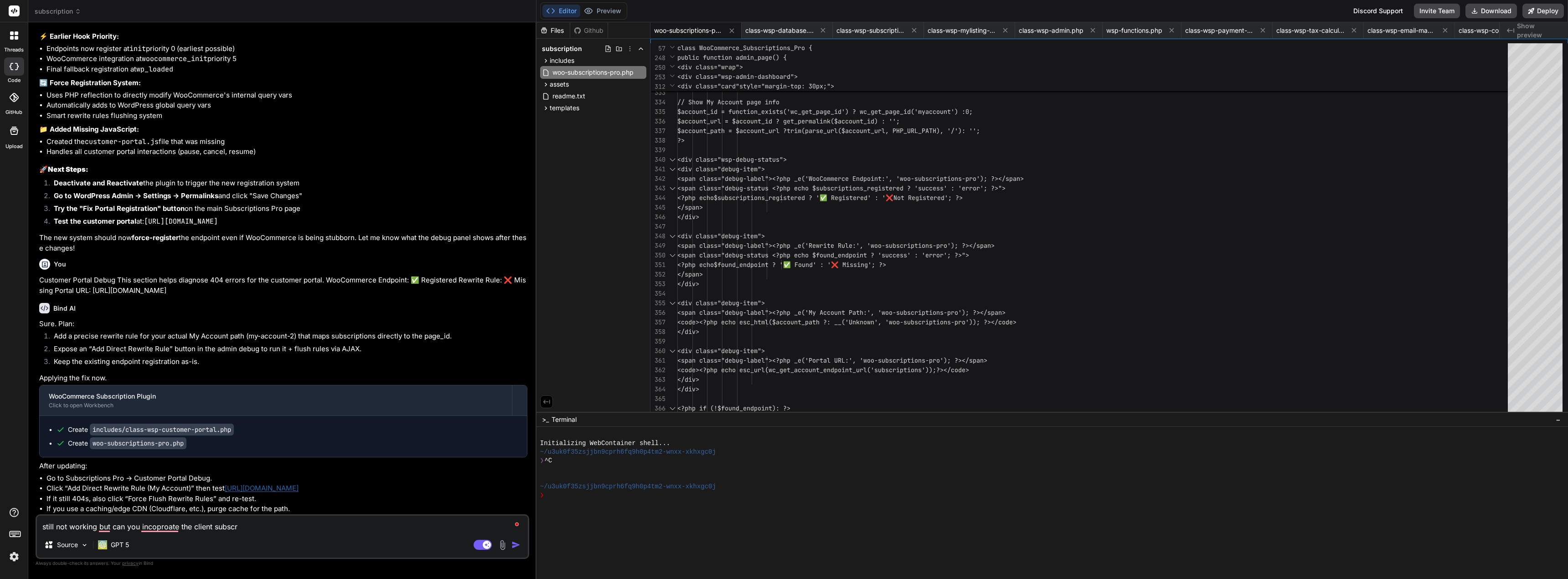
type textarea "still not working but can you incoproate the client subscri"
type textarea "x"
type textarea "still not working but can you incoproate the client subscrip"
type textarea "x"
type textarea "still not working but can you incoproate the client subscript"
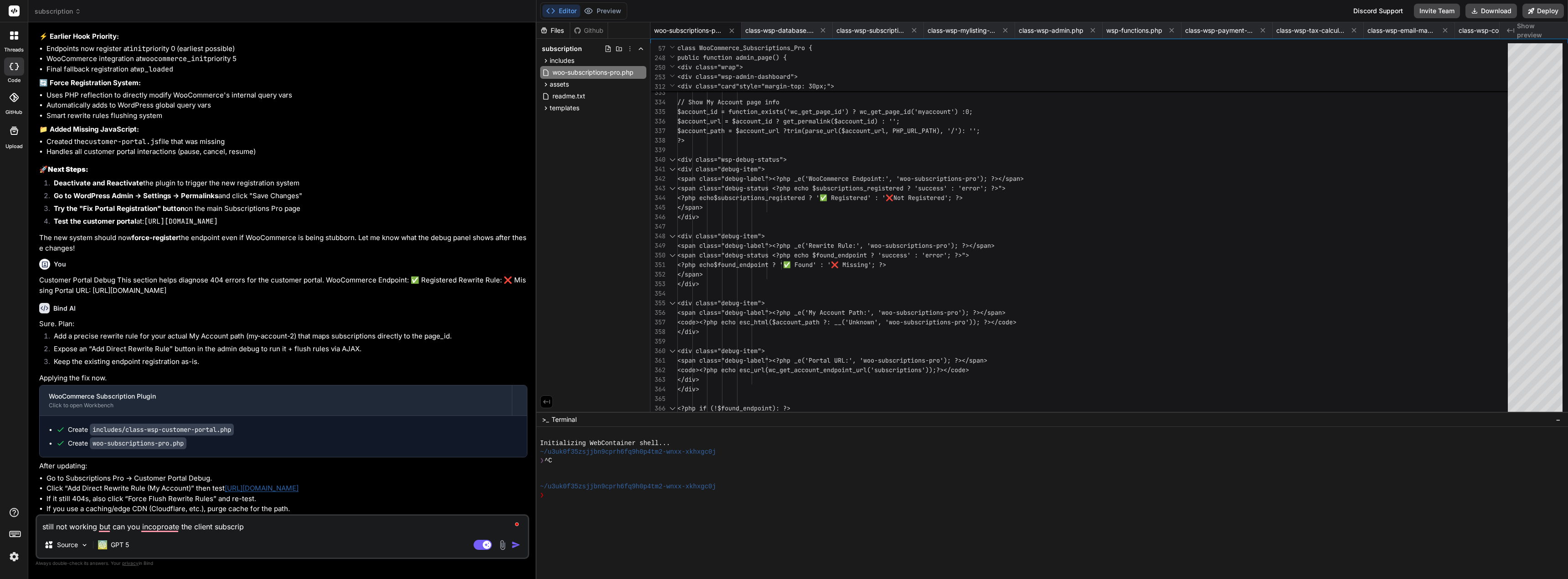
type textarea "x"
type textarea "still not working but can you incoproate the client subscripti"
type textarea "x"
type textarea "still not working but can you incoproate the client subscriptio"
type textarea "x"
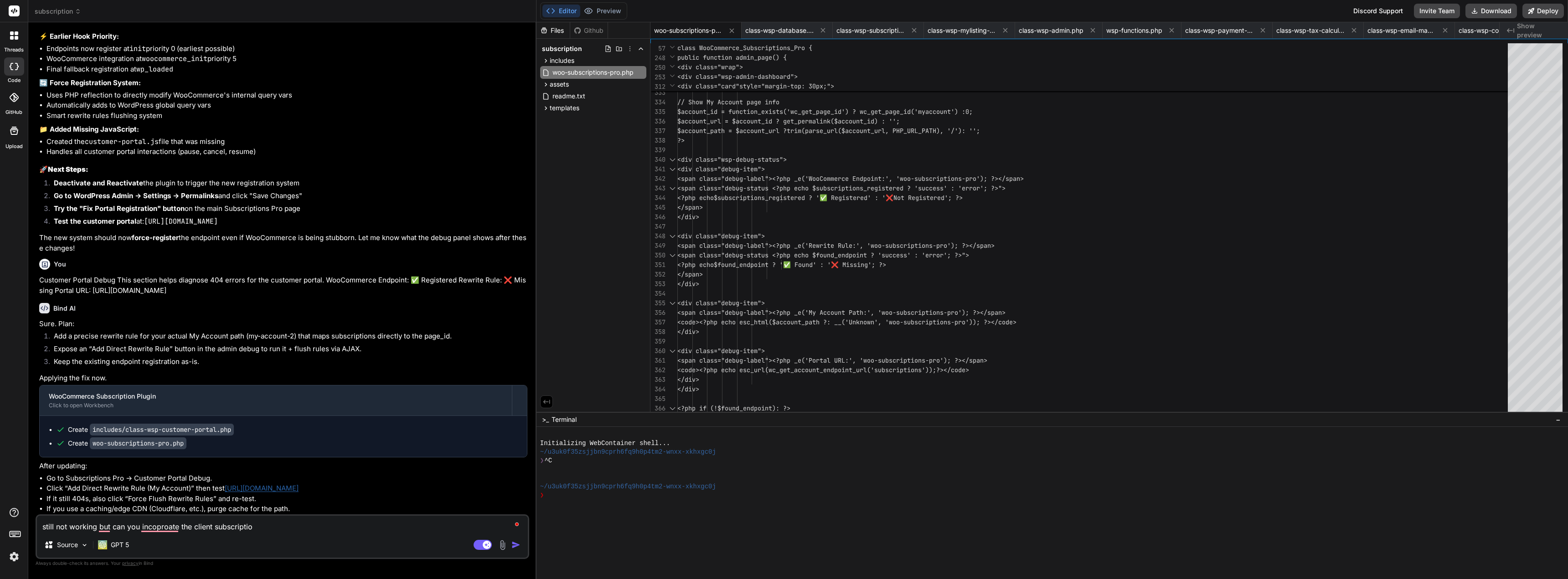
type textarea "still not working but can you incoproate the client subscription"
type textarea "x"
type textarea "still not working but can you incoproate the client subscription"
type textarea "x"
type textarea "still not working but can you incoproate the client subscription p"
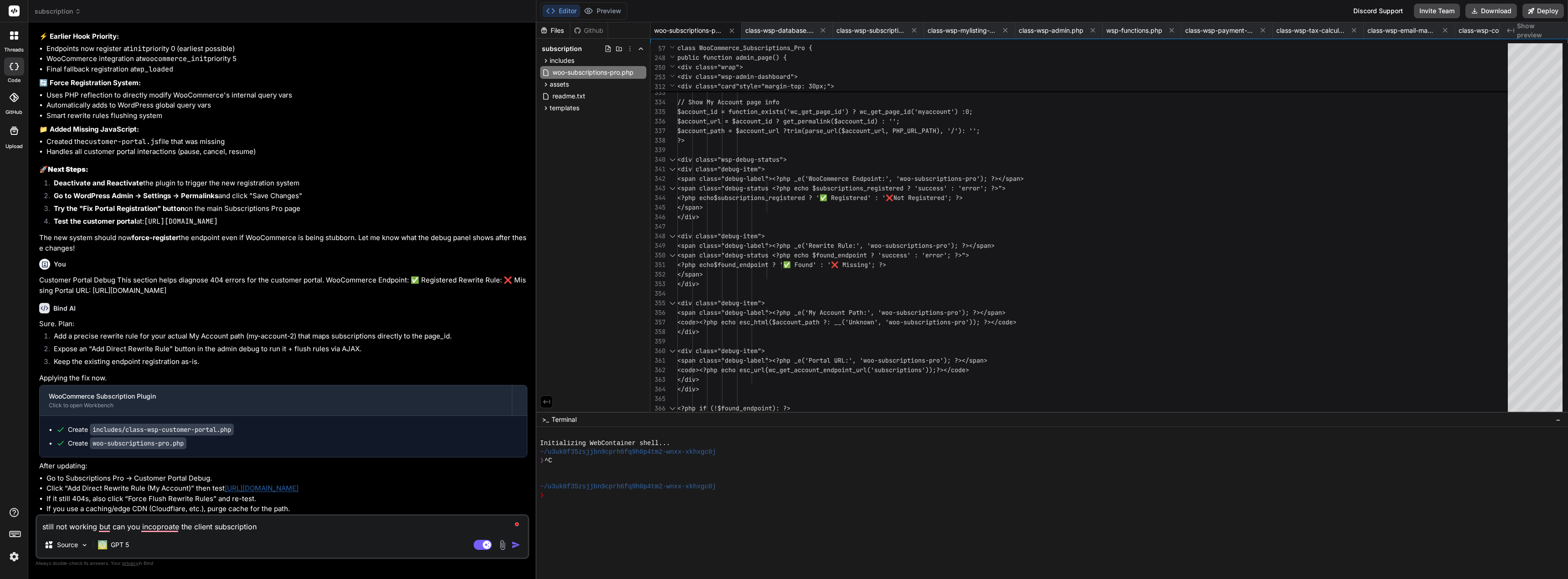
type textarea "x"
type textarea "still not working but can you incoproate the client subscription pa"
type textarea "x"
type textarea "still not working but can you incoproate the client subscription pag"
type textarea "x"
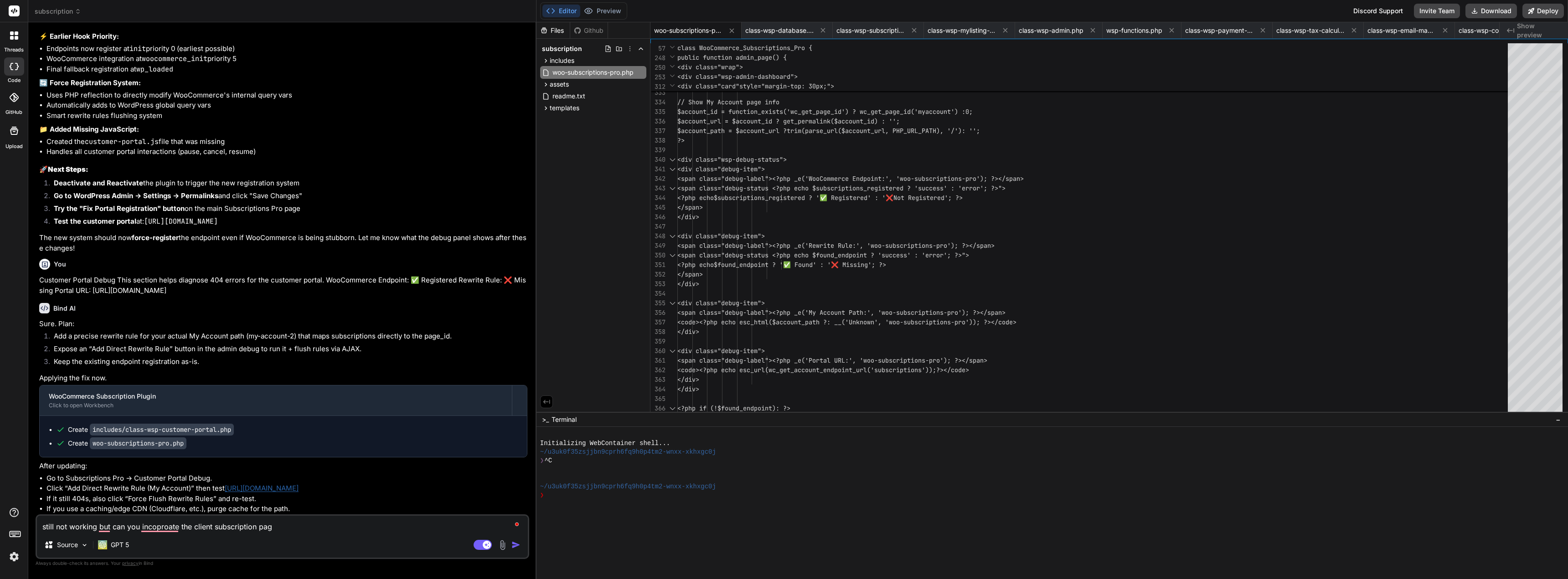
type textarea "still not working but can you incoproate the client subscription page"
type textarea "x"
type textarea "still not working but can you incoproate the client subscription page"
type textarea "x"
type textarea "still not working but can you incoproate the client subscription page a"
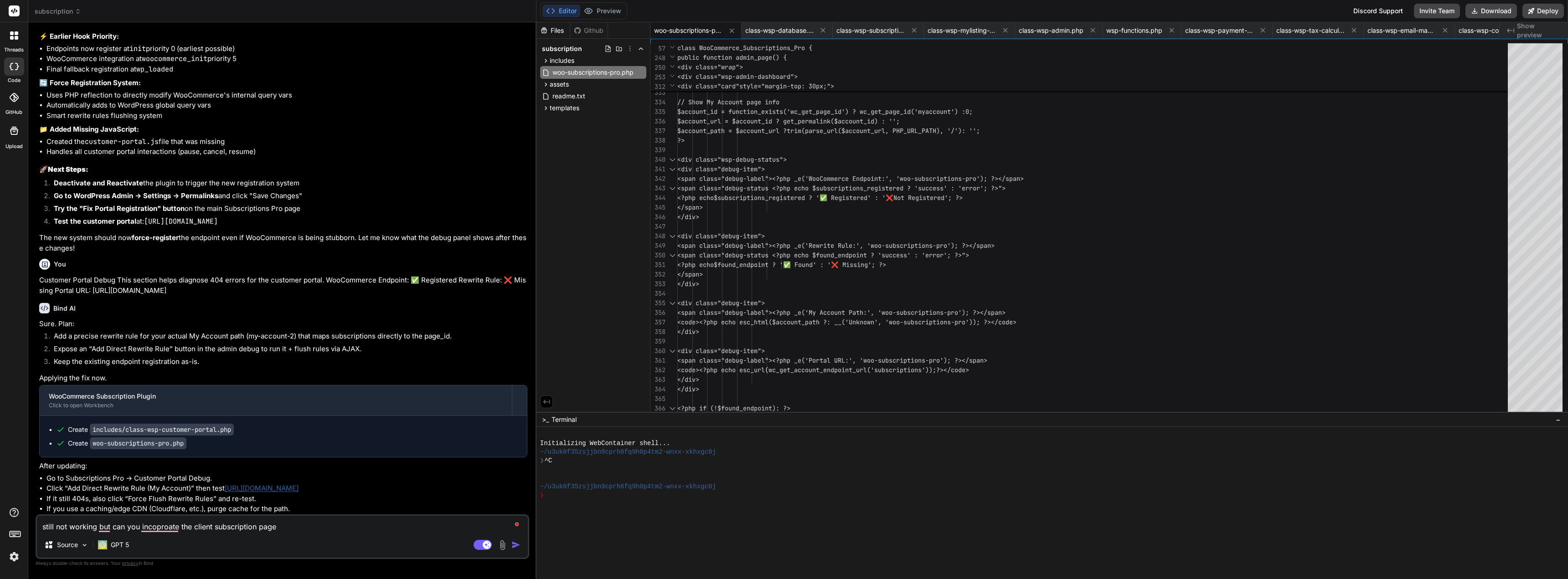
type textarea "x"
type textarea "still not working but can you incoproate the client subscription page al"
type textarea "x"
type textarea "still not working but can you incoproate the client subscription page als"
type textarea "x"
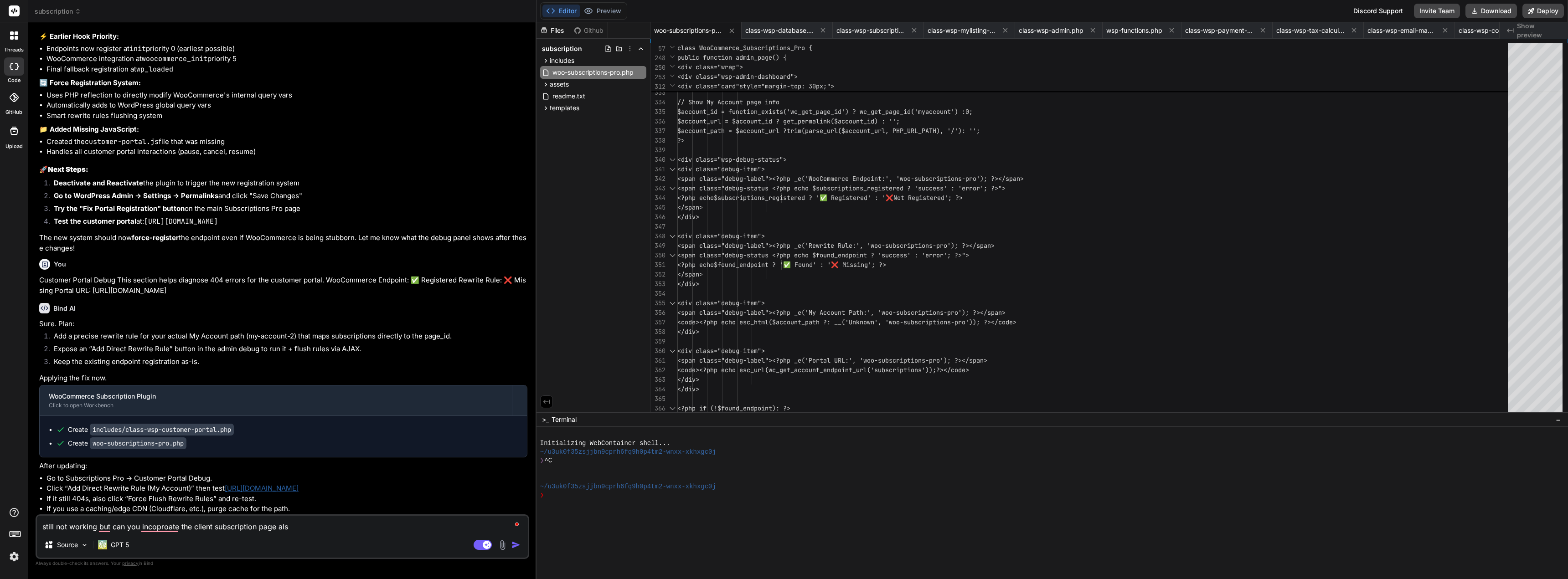
type textarea "still not working but can you incoproate the client subscription page also"
click at [446, 529] on textarea "still not working but can you incoproate the client subscription page also in t…" at bounding box center [282, 524] width 491 height 16
paste textarea "[URL][DOMAIN_NAME]"
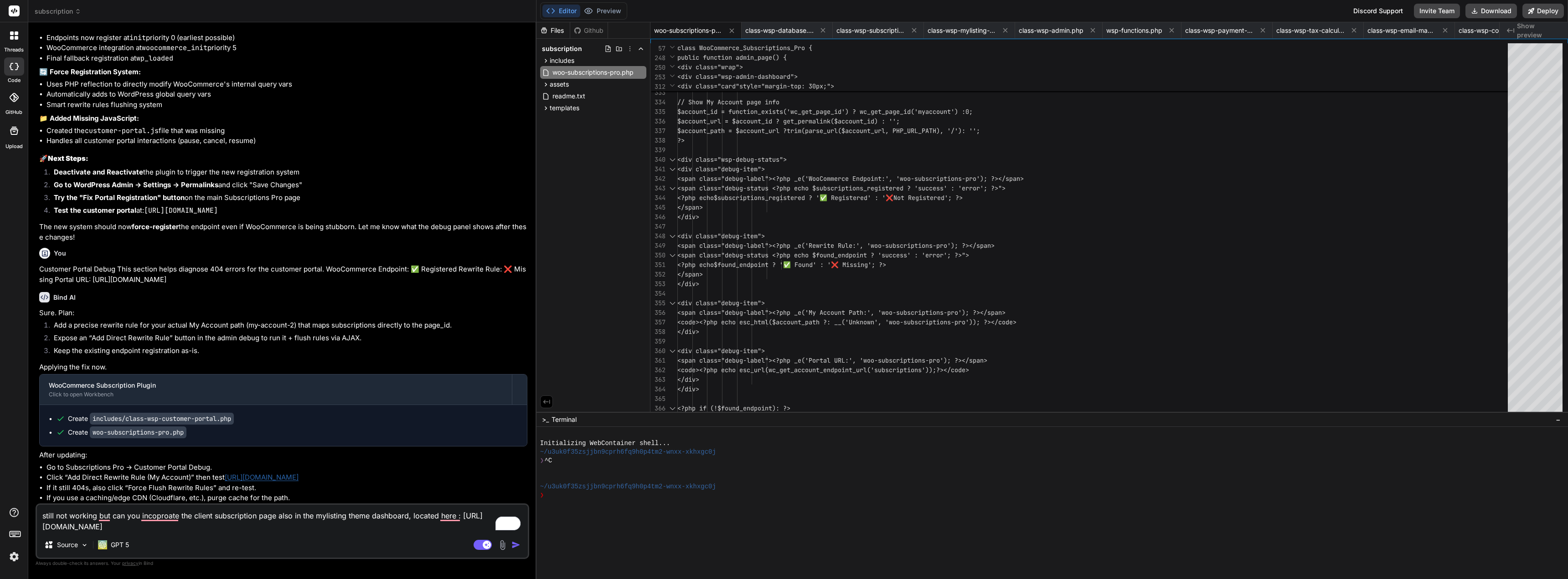
click at [268, 527] on textarea "still not working but can you incoproate the client subscription page also in t…" at bounding box center [282, 518] width 491 height 27
paste textarea "<html lang="en-US"> <head> <meta charset="UTF-8" /> <meta name="viewport" conte…"
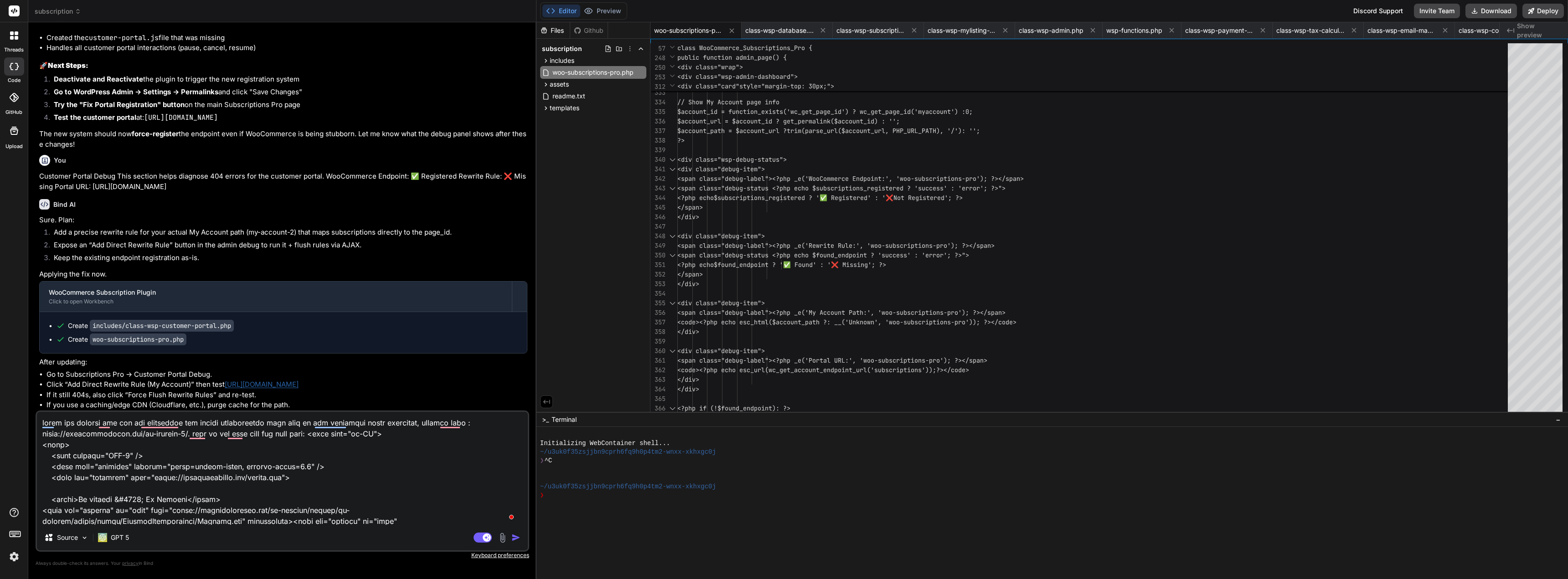
scroll to position [21643, 0]
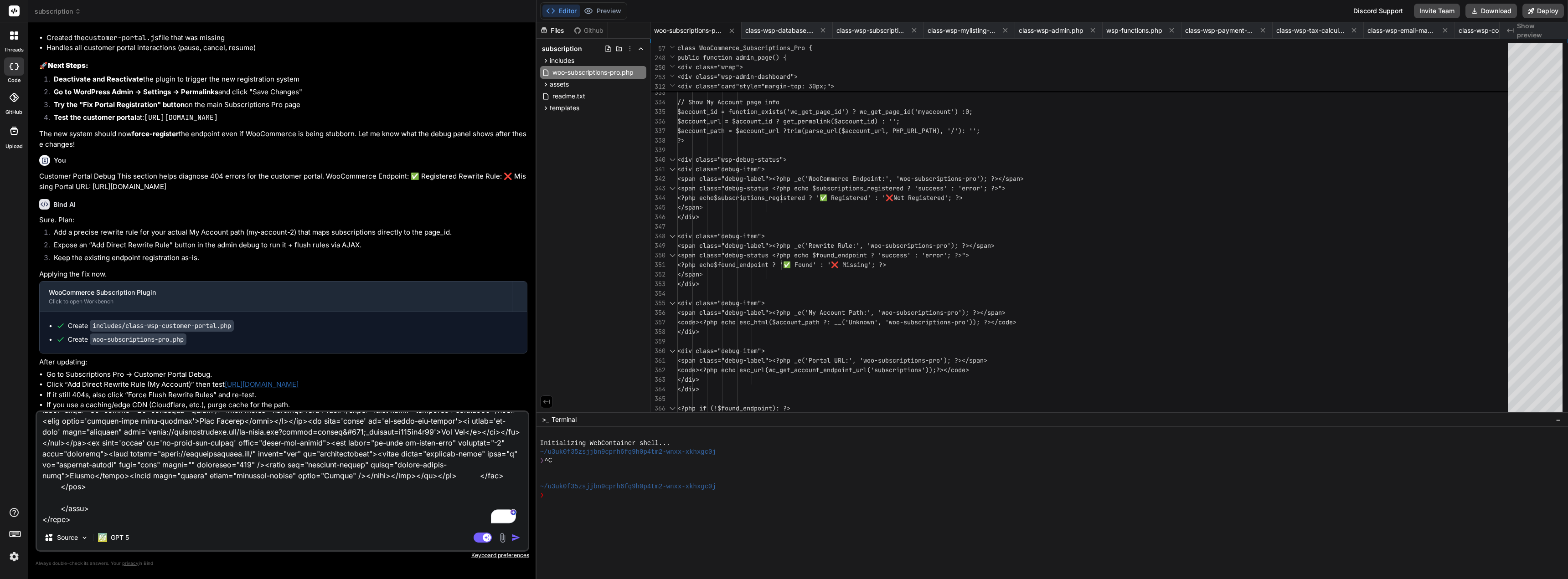
click at [514, 537] on img "button" at bounding box center [516, 537] width 9 height 9
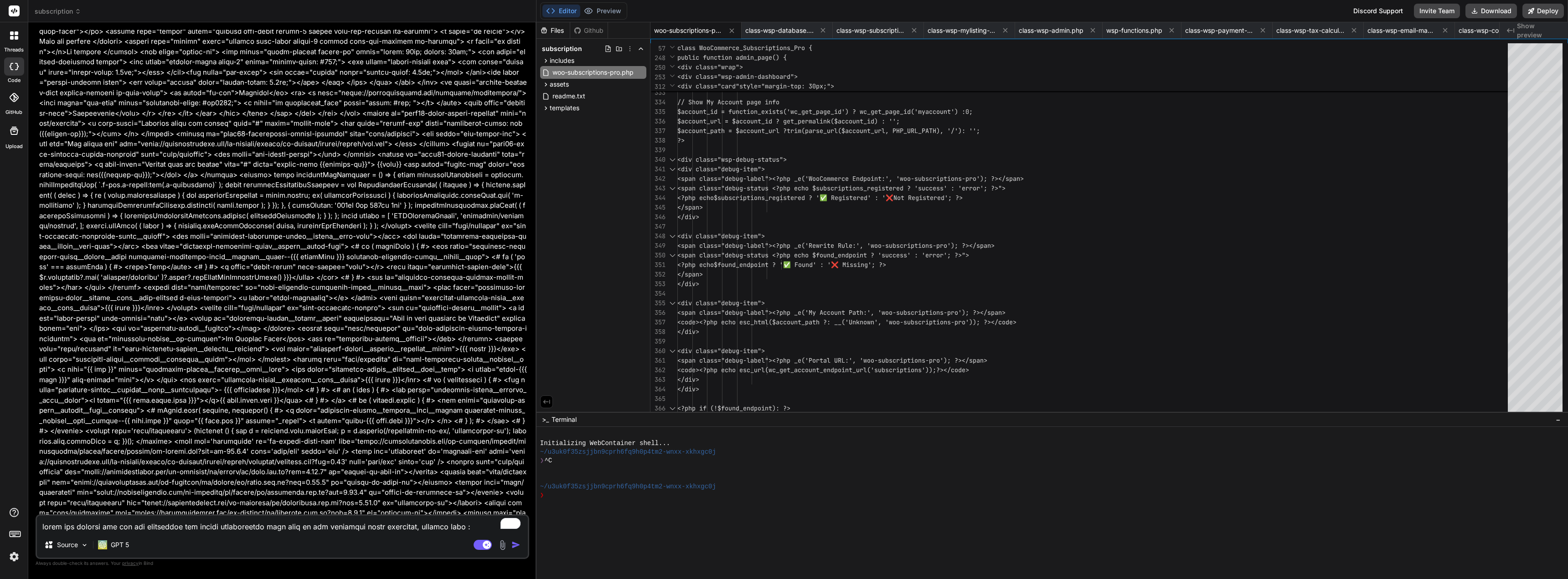
scroll to position [18249, 0]
click at [512, 547] on img "button" at bounding box center [516, 544] width 9 height 9
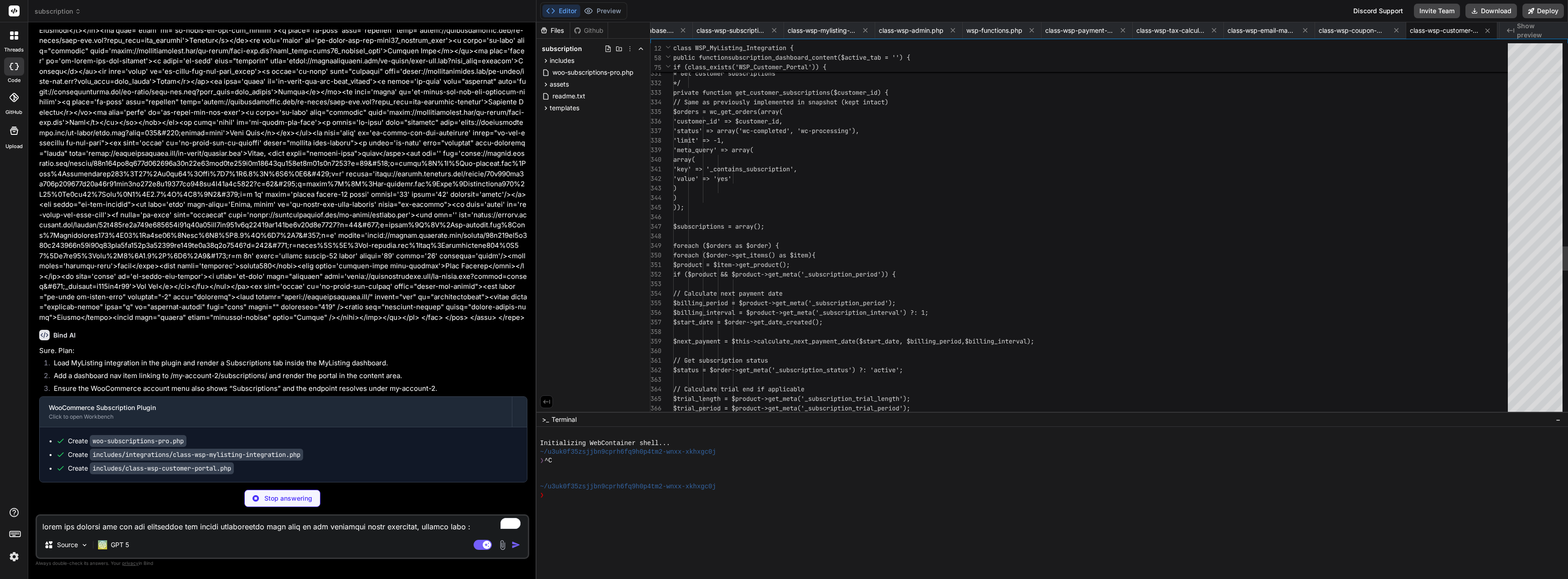
scroll to position [22069, 0]
